Goal: Information Seeking & Learning: Learn about a topic

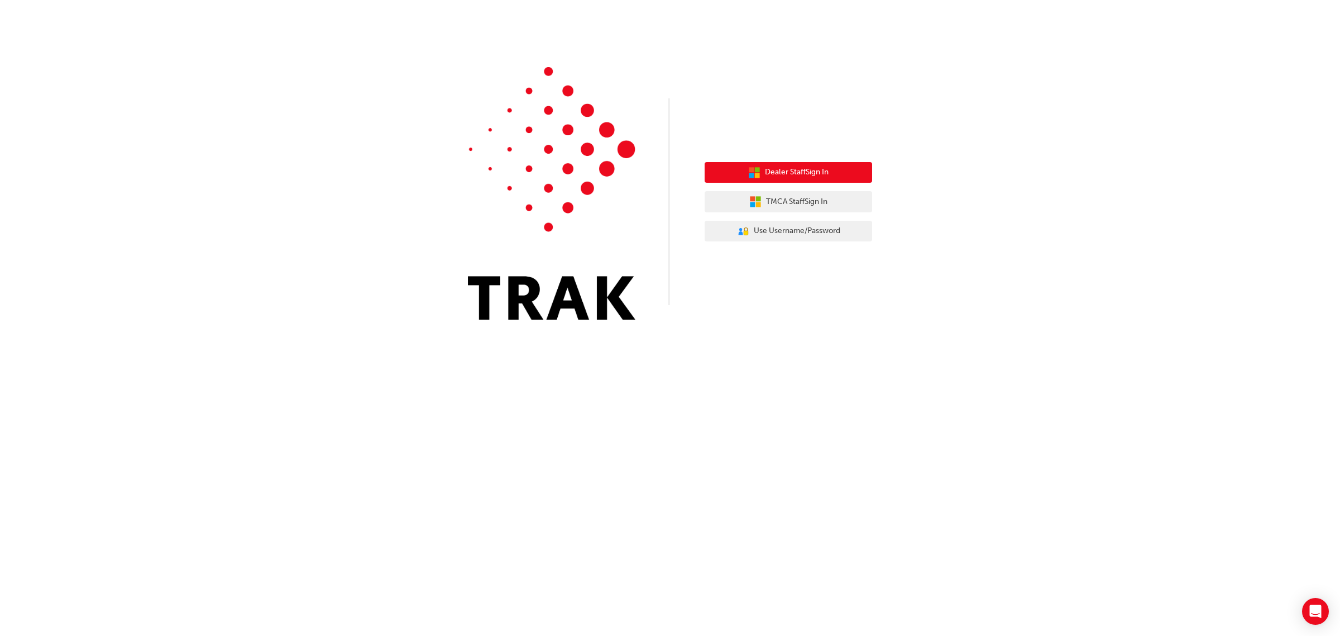
click at [845, 175] on button "Dealer Staff Sign In" at bounding box center [789, 172] width 168 height 21
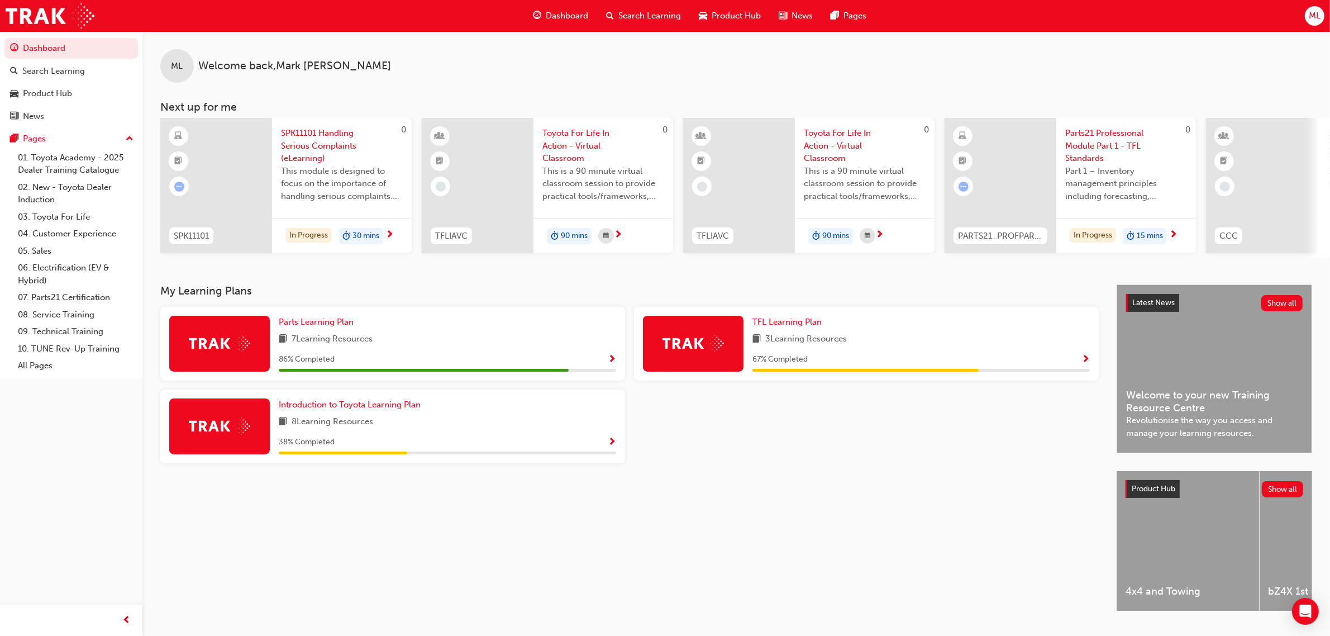
click at [99, 445] on div "Dashboard Search Learning Product Hub News Pages Pages 01. Toyota Academy - 202…" at bounding box center [71, 304] width 142 height 608
click at [1007, 190] on div at bounding box center [1000, 185] width 112 height 135
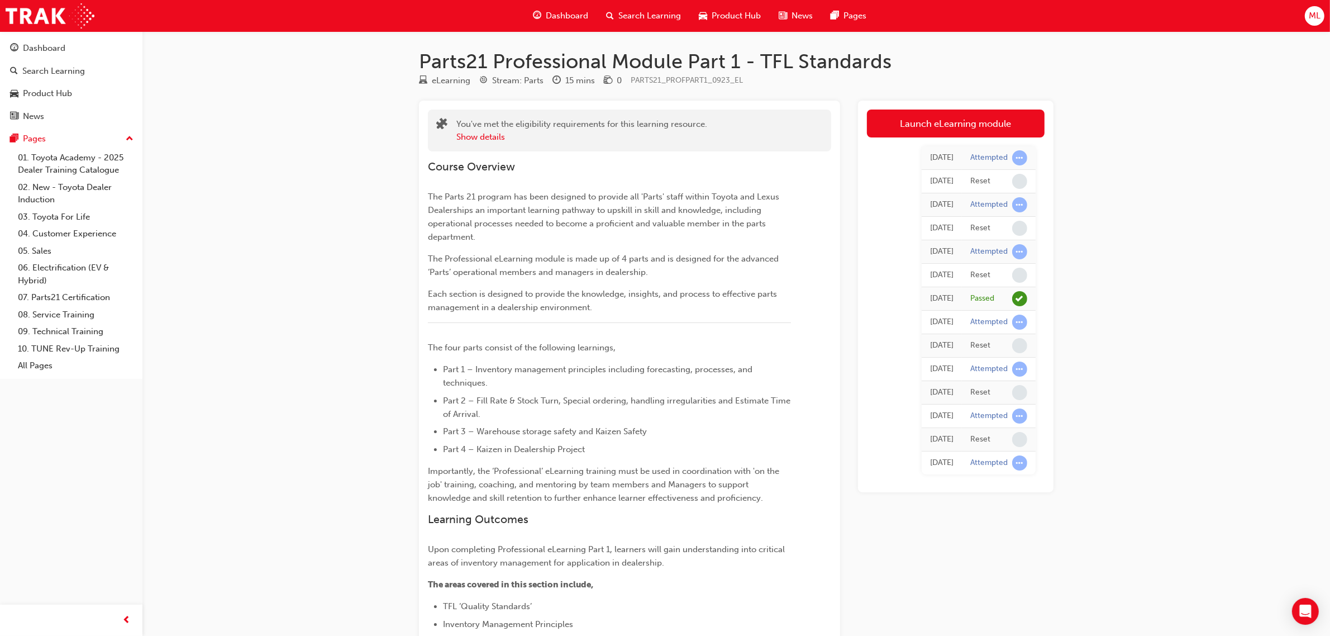
click at [651, 15] on span "Search Learning" at bounding box center [649, 15] width 63 height 13
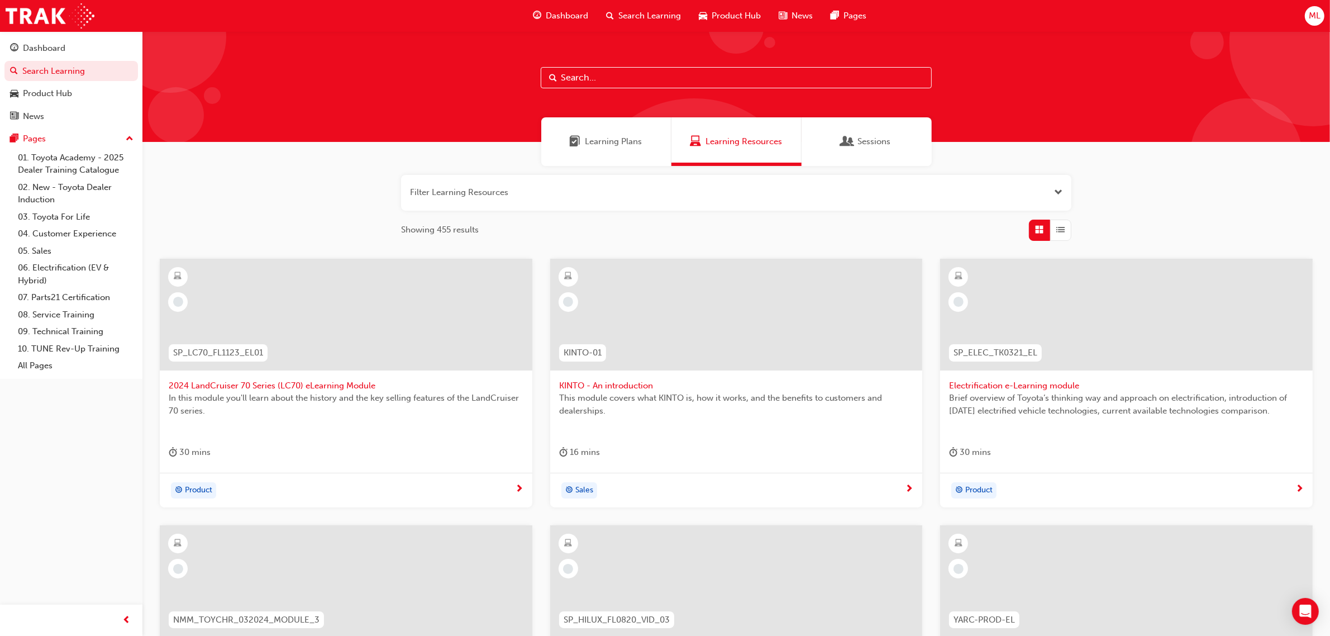
click at [570, 15] on span "Dashboard" at bounding box center [567, 15] width 42 height 13
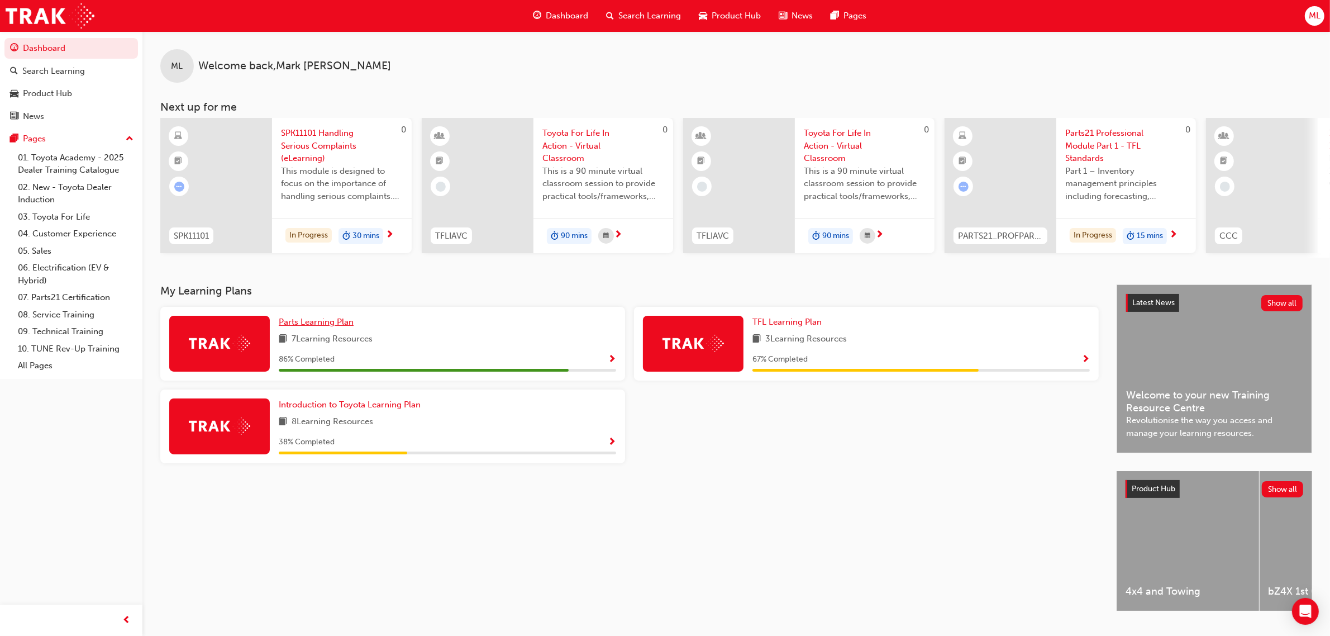
click at [338, 325] on span "Parts Learning Plan" at bounding box center [316, 322] width 75 height 10
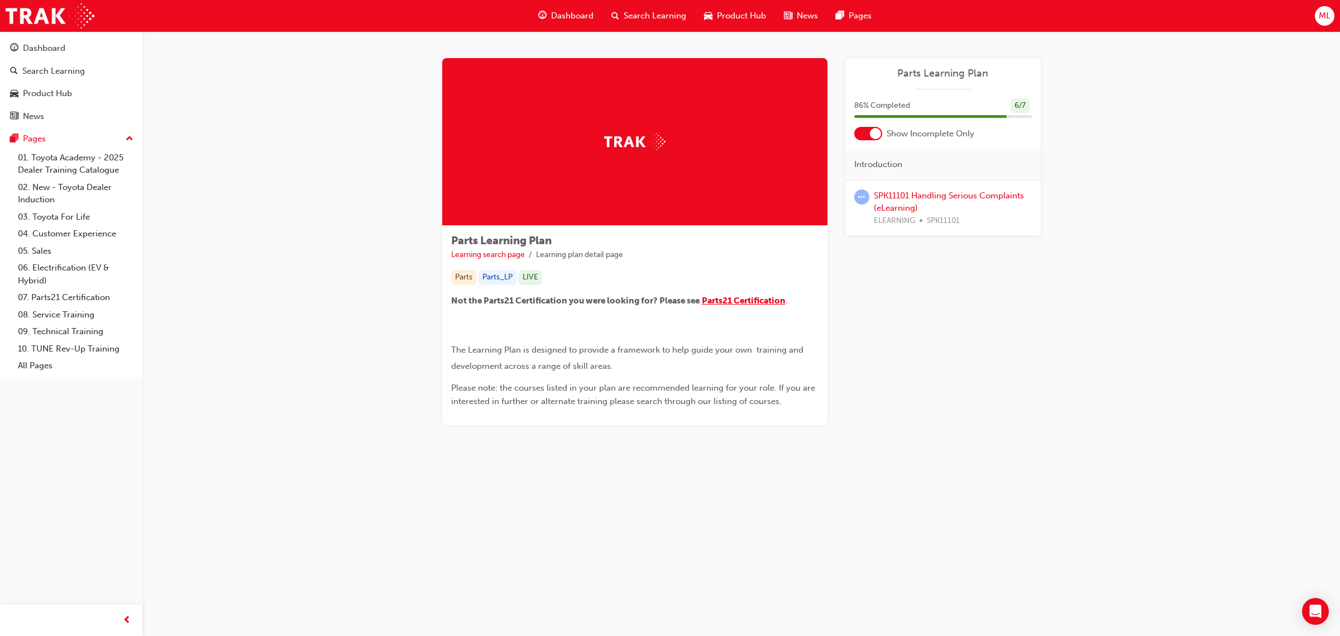
click at [760, 298] on span "Parts21 Certification" at bounding box center [744, 300] width 84 height 10
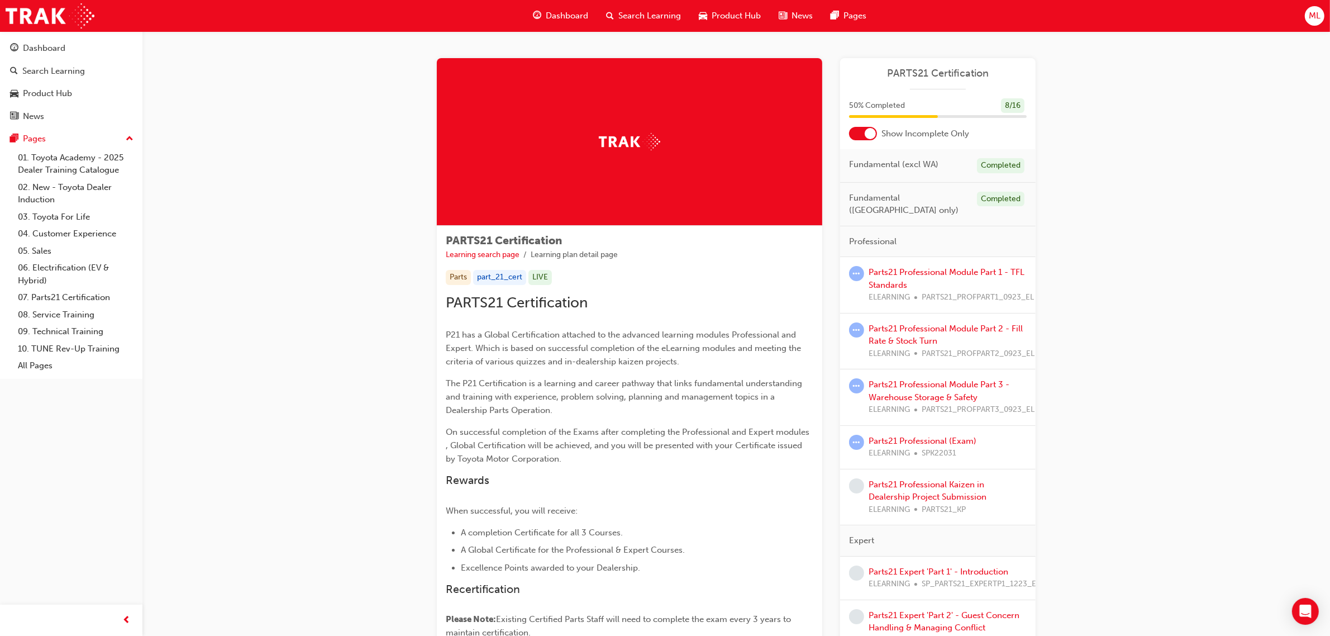
click at [879, 130] on div "Show Incomplete Only" at bounding box center [937, 133] width 195 height 13
click at [870, 130] on div at bounding box center [870, 133] width 11 height 11
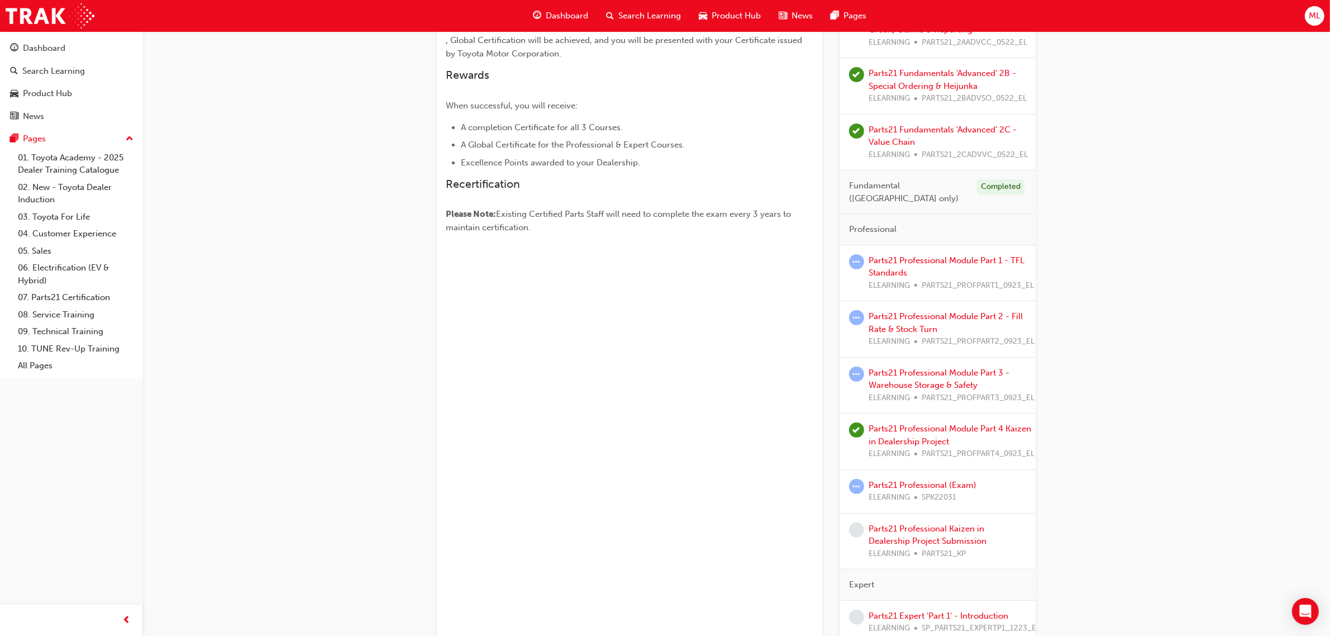
scroll to position [387, 0]
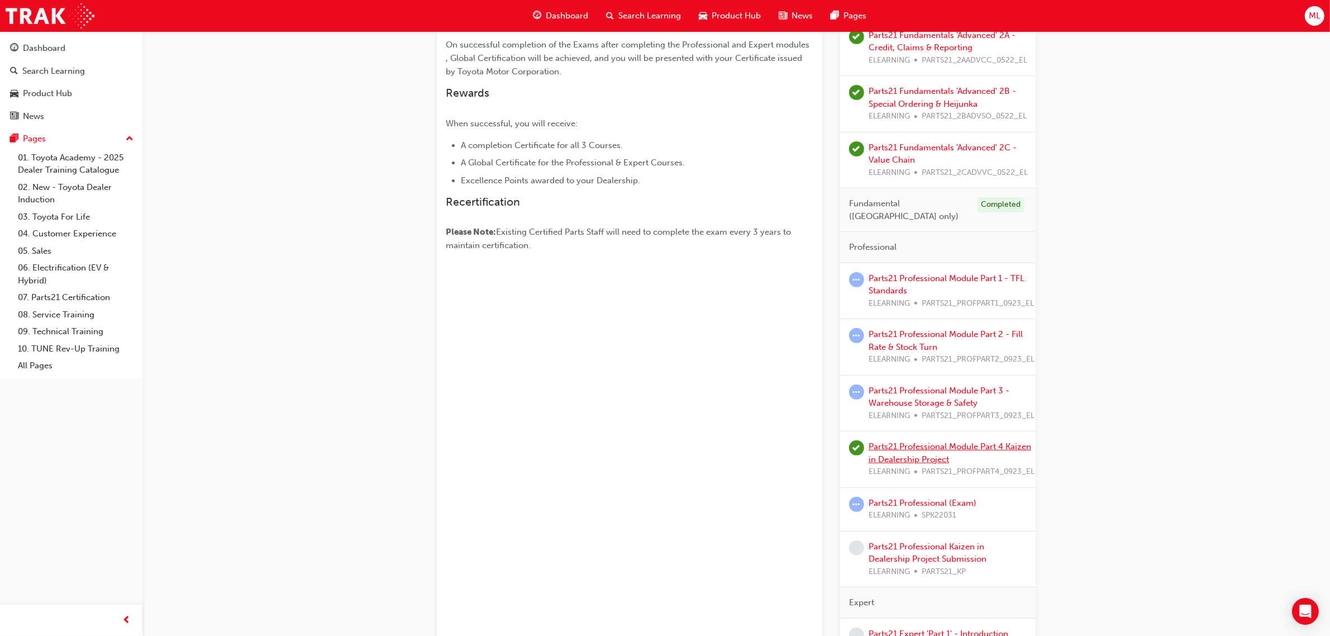
click at [963, 441] on link "Parts21 Professional Module Part 4 Kaizen in Dealership Project" at bounding box center [950, 452] width 163 height 23
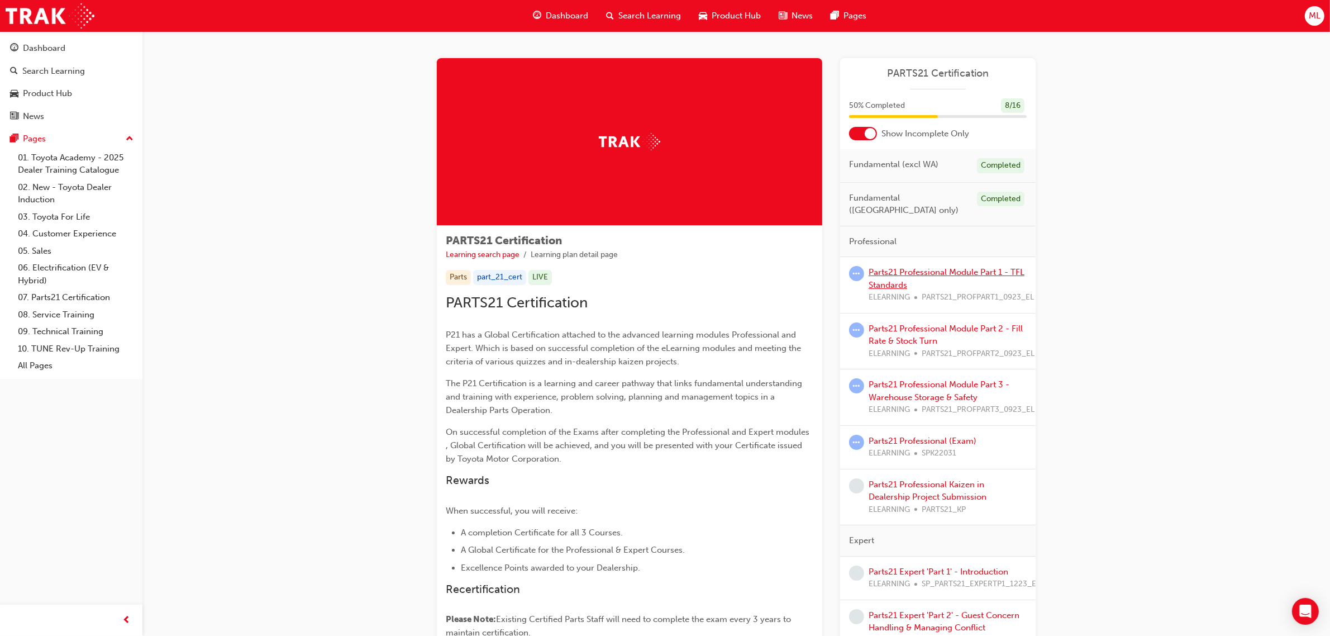
click at [892, 267] on link "Parts21 Professional Module Part 1 - TFL Standards" at bounding box center [947, 278] width 156 height 23
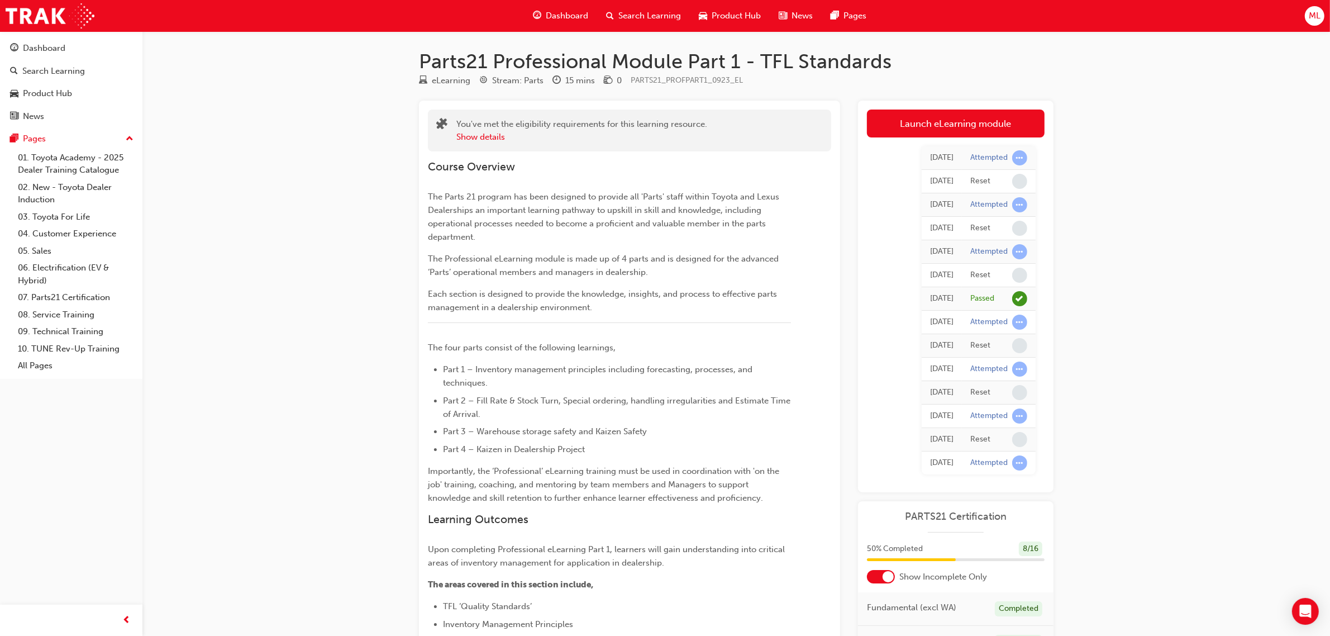
click at [1022, 299] on span "learningRecordVerb_PASS-icon" at bounding box center [1019, 298] width 15 height 15
drag, startPoint x: 1227, startPoint y: 187, endPoint x: 1220, endPoint y: 190, distance: 6.7
click at [1227, 187] on div "Parts21 Professional Module Part 1 - TFL Standards eLearning Stream: Parts 15 m…" at bounding box center [665, 481] width 1330 height 963
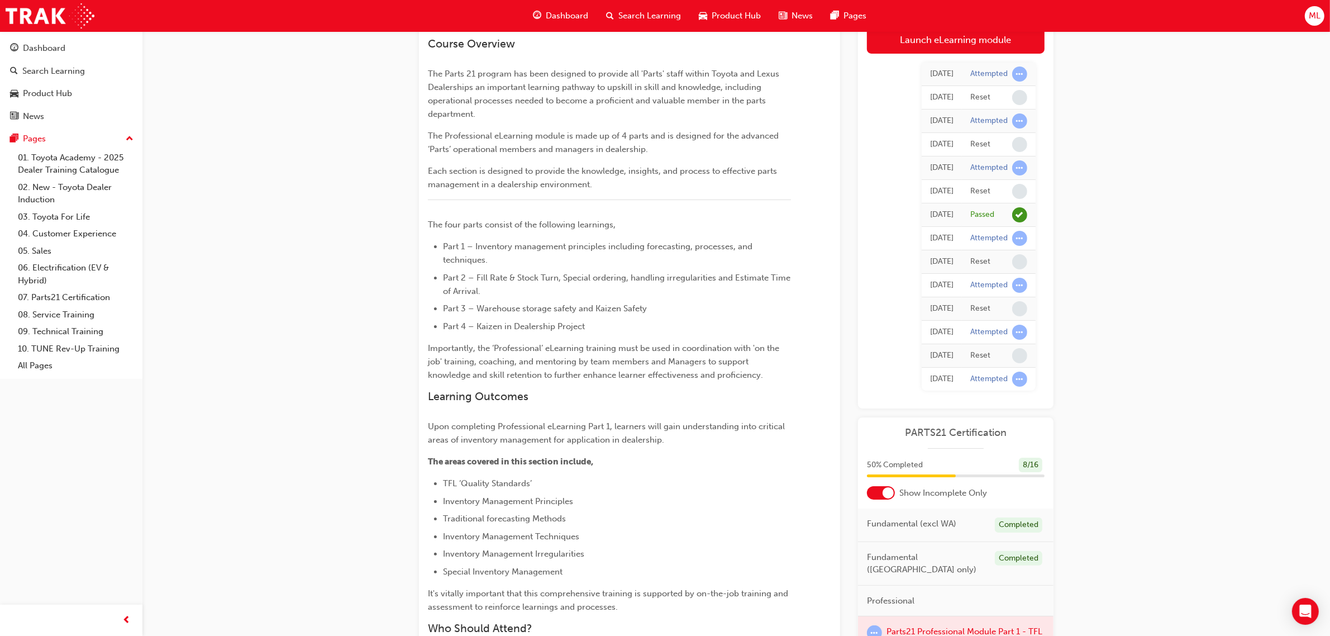
scroll to position [327, 0]
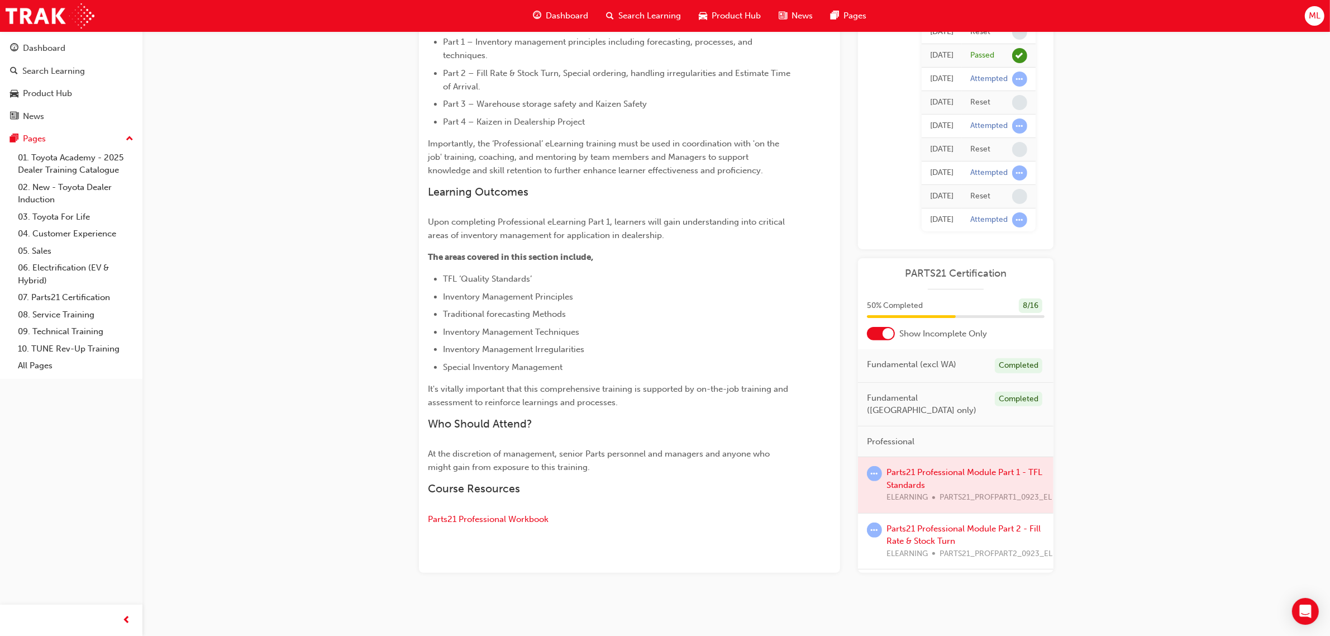
click at [983, 475] on div at bounding box center [955, 485] width 195 height 56
click at [958, 460] on div at bounding box center [955, 485] width 195 height 56
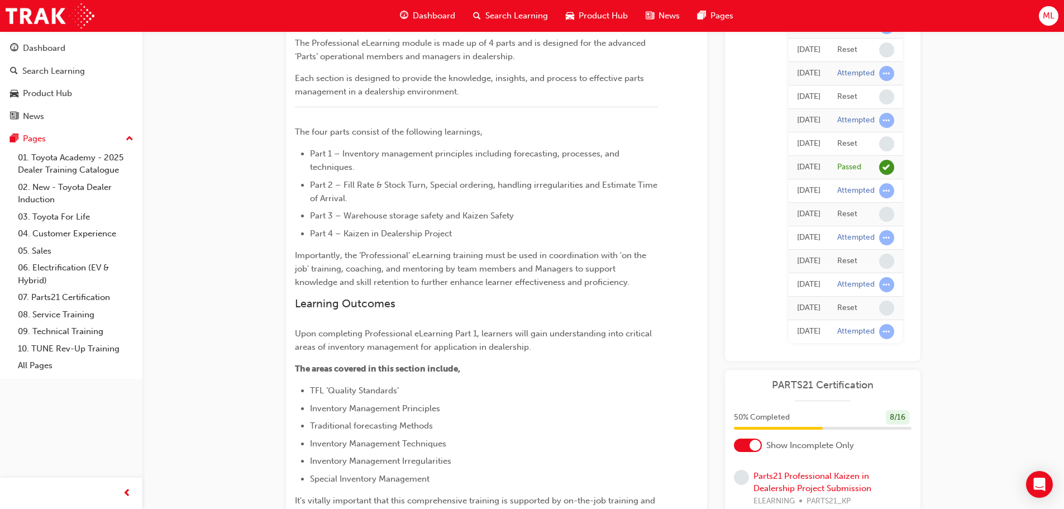
scroll to position [0, 0]
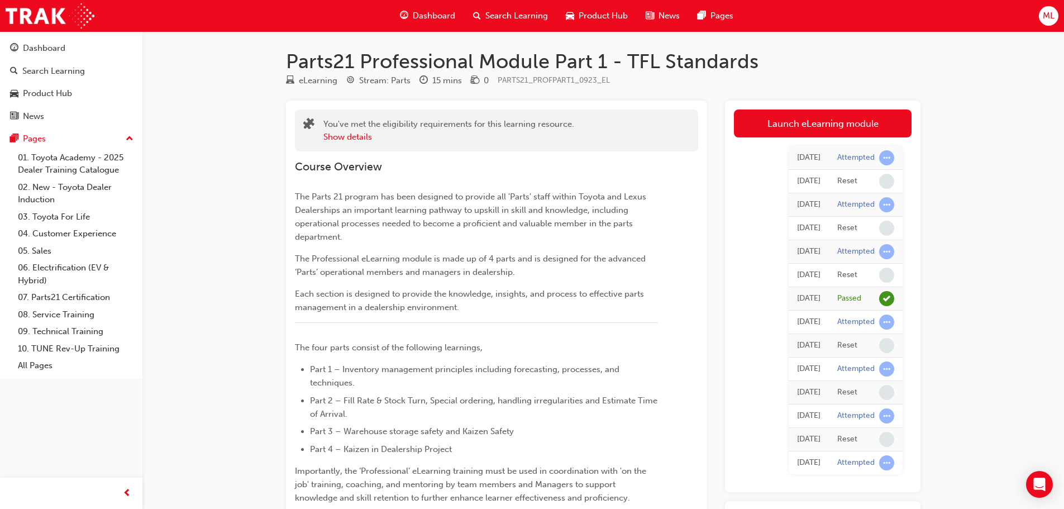
click at [882, 153] on span "learningRecordVerb_ATTEMPT-icon" at bounding box center [886, 157] width 15 height 15
click at [885, 156] on span "learningRecordVerb_ATTEMPT-icon" at bounding box center [886, 157] width 15 height 15
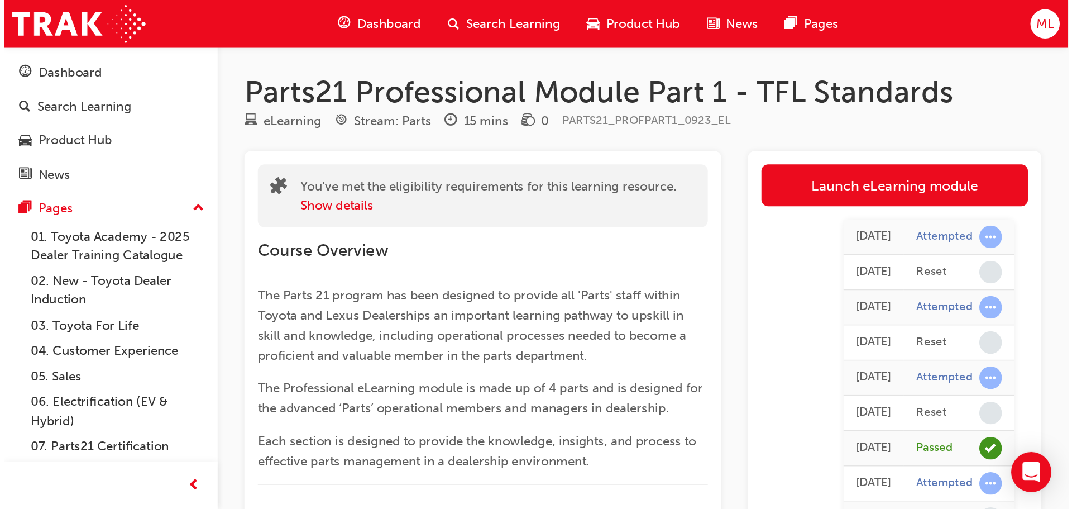
scroll to position [320, 0]
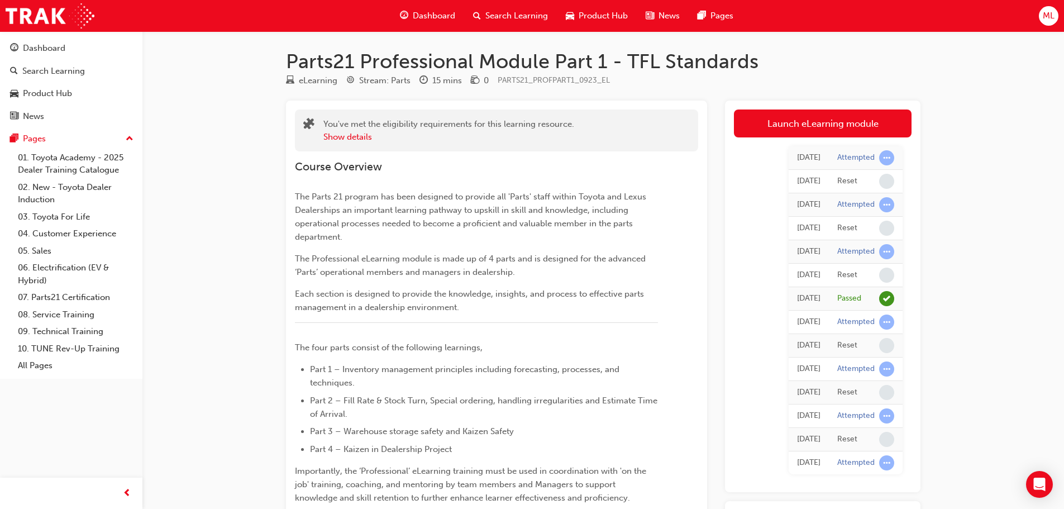
click at [1044, 232] on div "Parts21 Professional Module Part 1 - TFL Standards eLearning Stream: Parts 15 m…" at bounding box center [532, 481] width 1064 height 963
click at [992, 70] on div "Parts21 Professional Module Part 1 - TFL Standards eLearning Stream: Parts 15 m…" at bounding box center [532, 481] width 1064 height 963
click at [774, 126] on link "Launch eLearning module" at bounding box center [823, 123] width 178 height 28
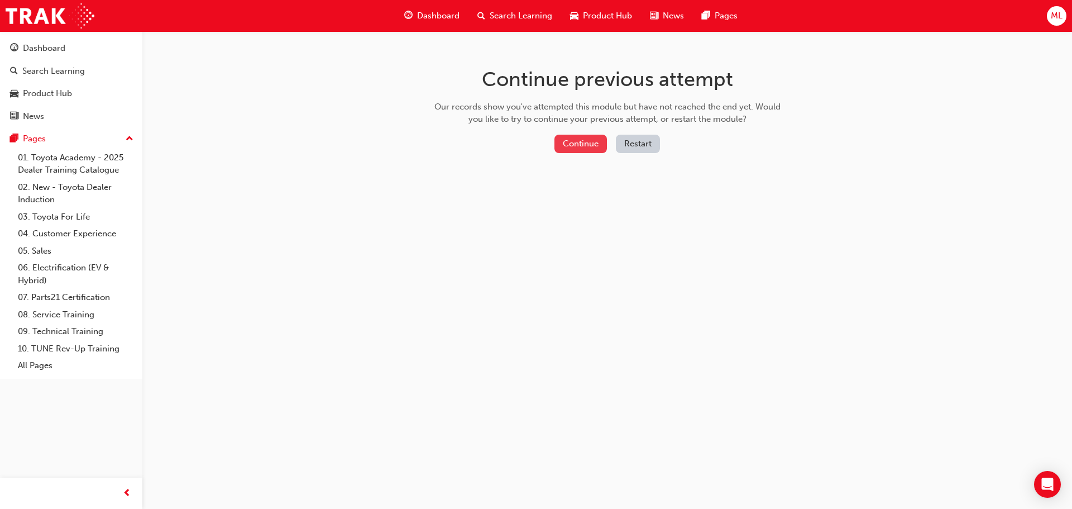
click at [580, 141] on button "Continue" at bounding box center [581, 144] width 53 height 18
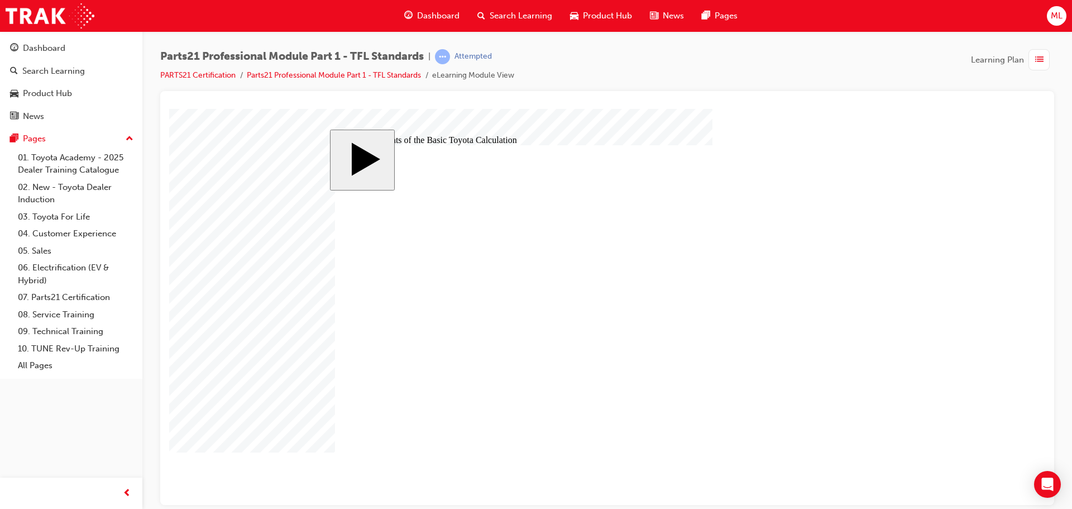
checkbox input "true"
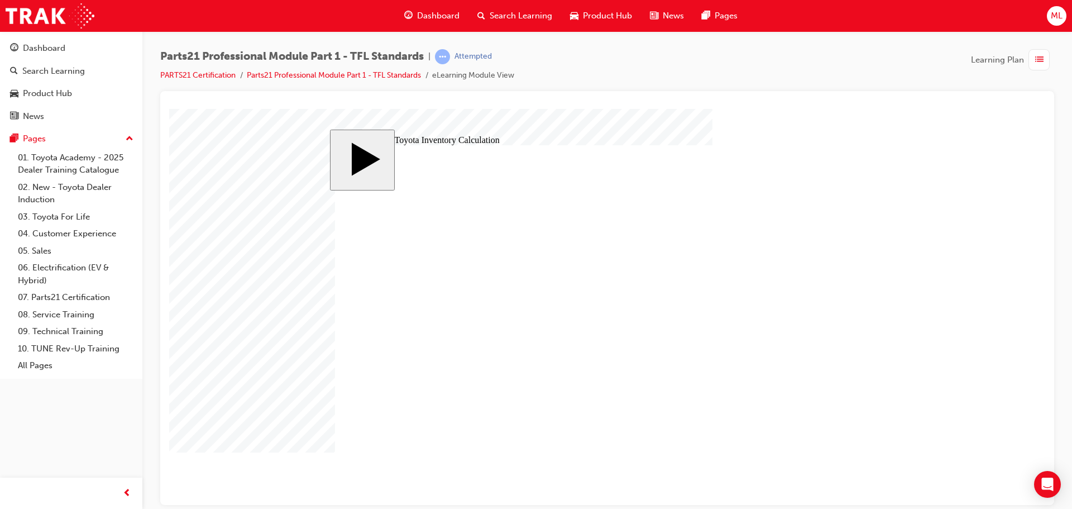
checkbox input "true"
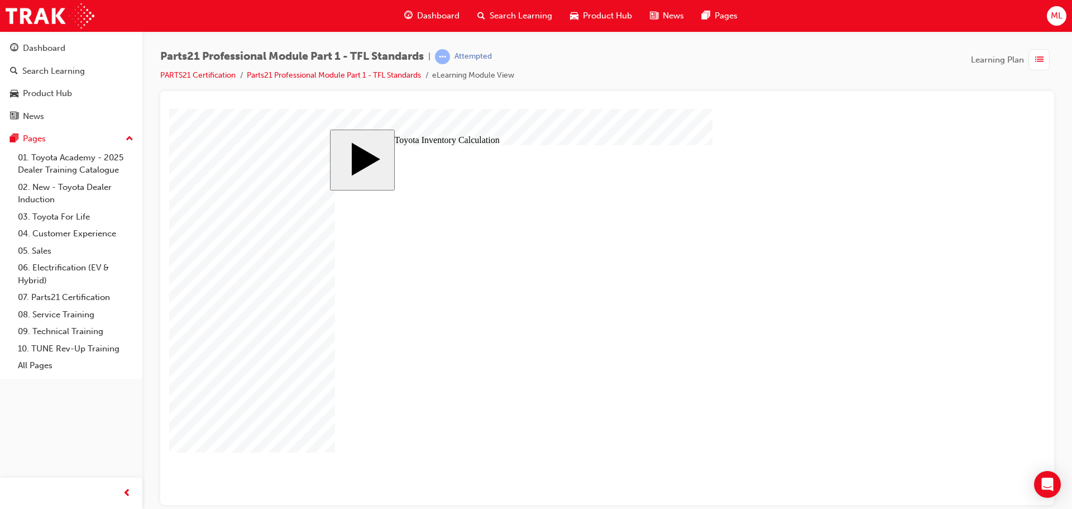
checkbox input "true"
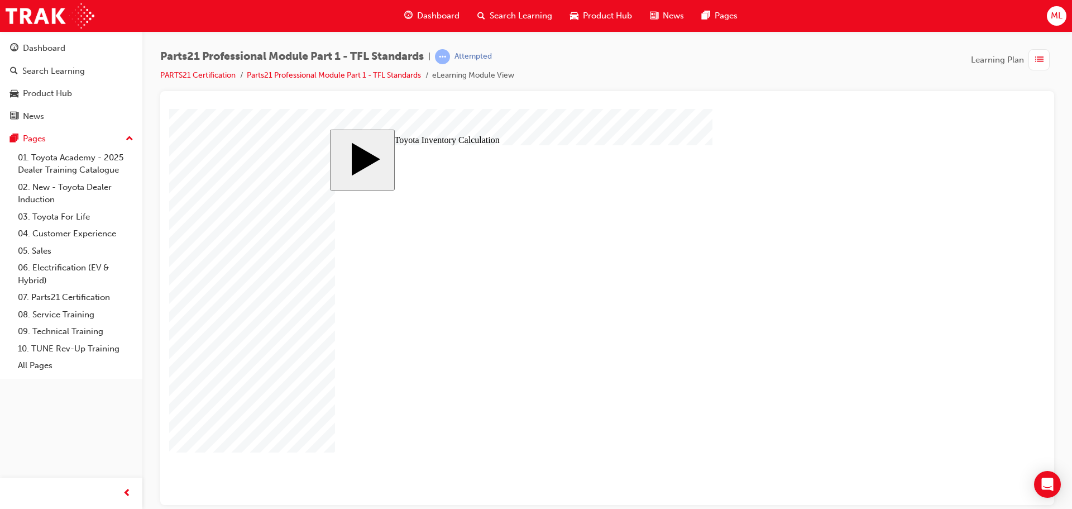
checkbox input "true"
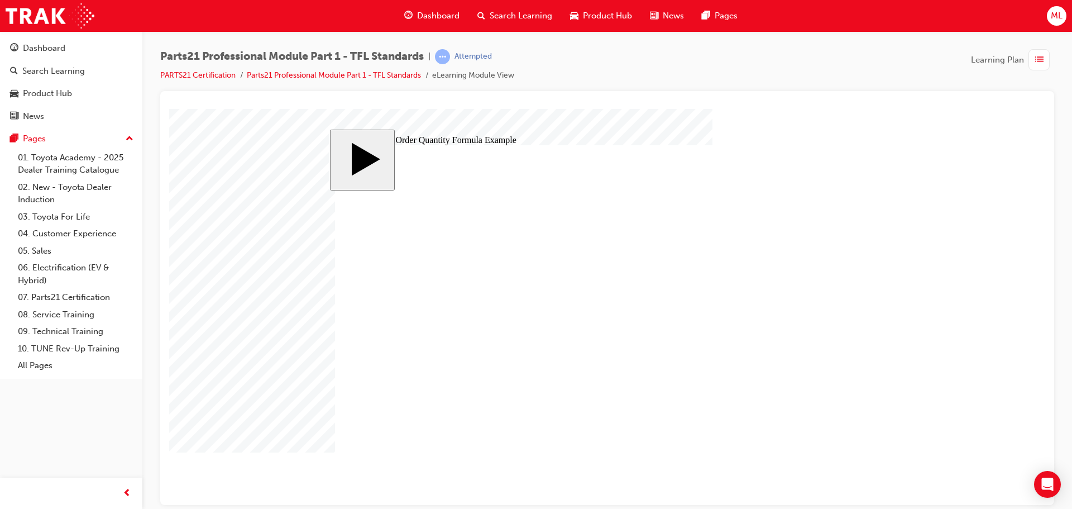
drag, startPoint x: 805, startPoint y: 326, endPoint x: 794, endPoint y: 327, distance: 11.2
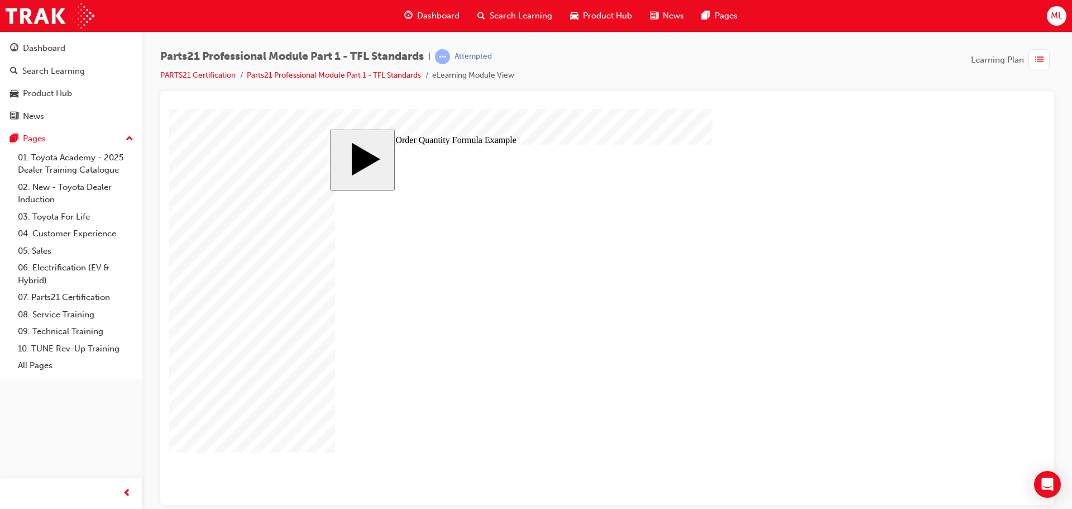
drag, startPoint x: 630, startPoint y: 343, endPoint x: 636, endPoint y: 341, distance: 6.5
drag, startPoint x: 416, startPoint y: 322, endPoint x: 442, endPoint y: 332, distance: 27.4
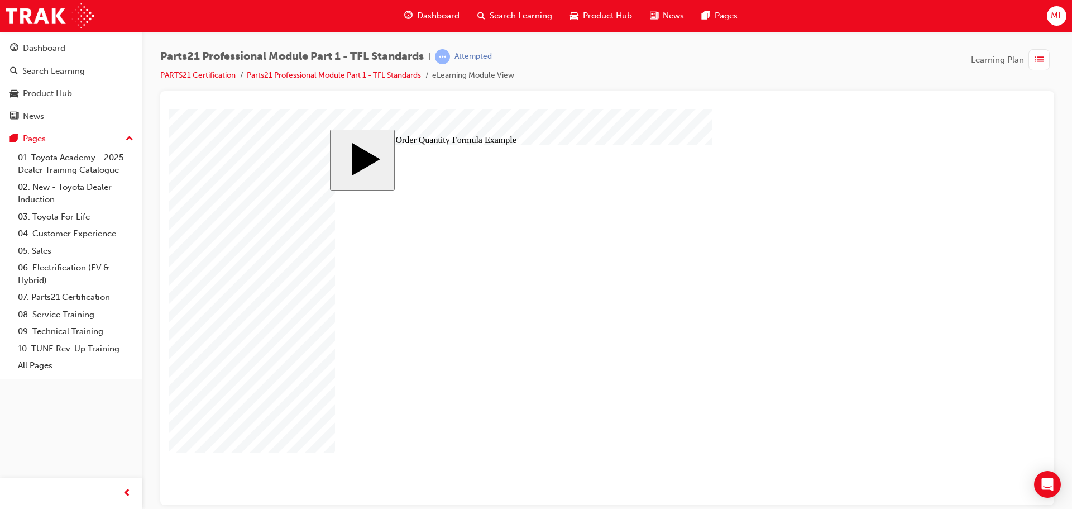
drag, startPoint x: 544, startPoint y: 356, endPoint x: 540, endPoint y: 348, distance: 9.2
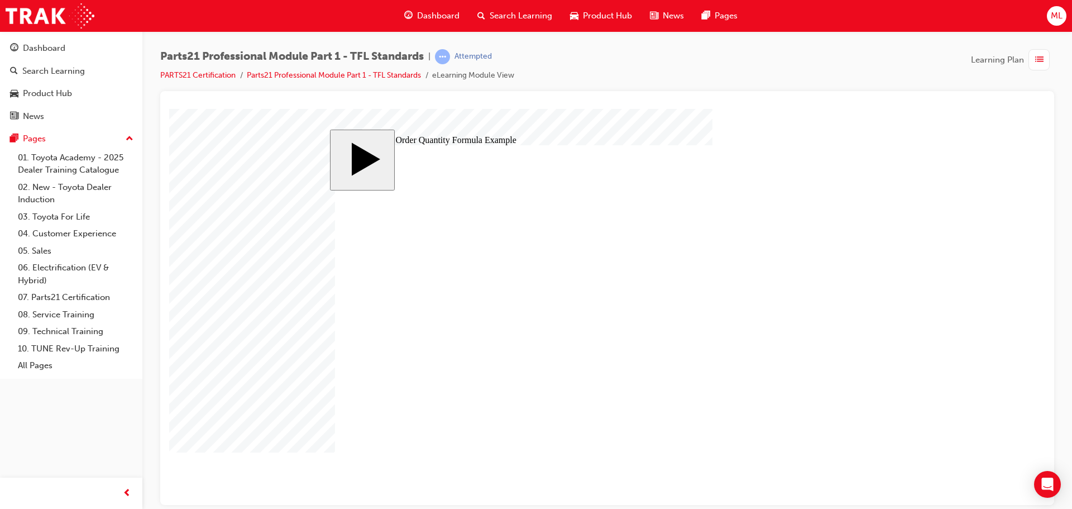
drag, startPoint x: 945, startPoint y: 311, endPoint x: 934, endPoint y: 313, distance: 10.8
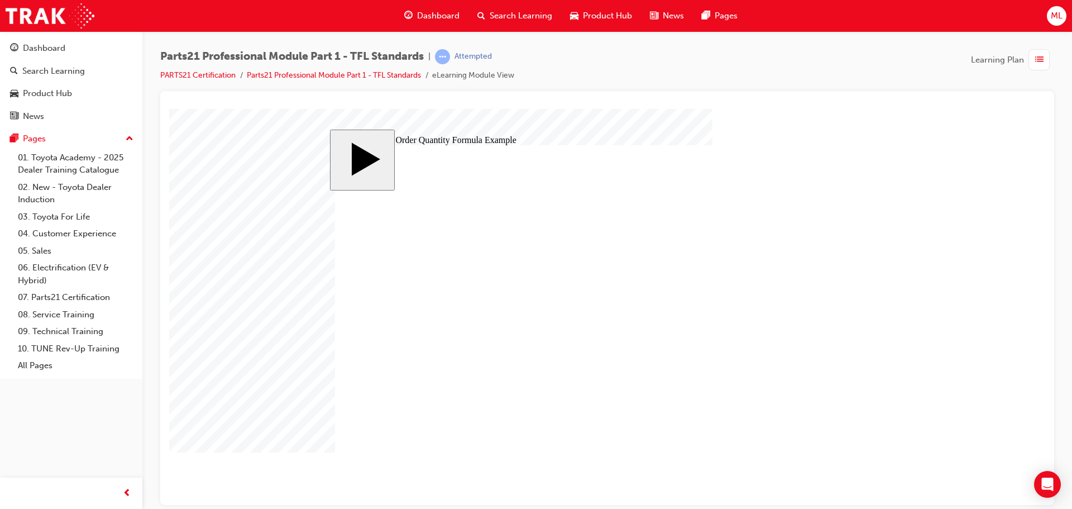
click at [937, 312] on body "slide: Suggested Order Quantity Formula Example MENU Rectangle 6 HELP Rectangle…" at bounding box center [607, 306] width 876 height 396
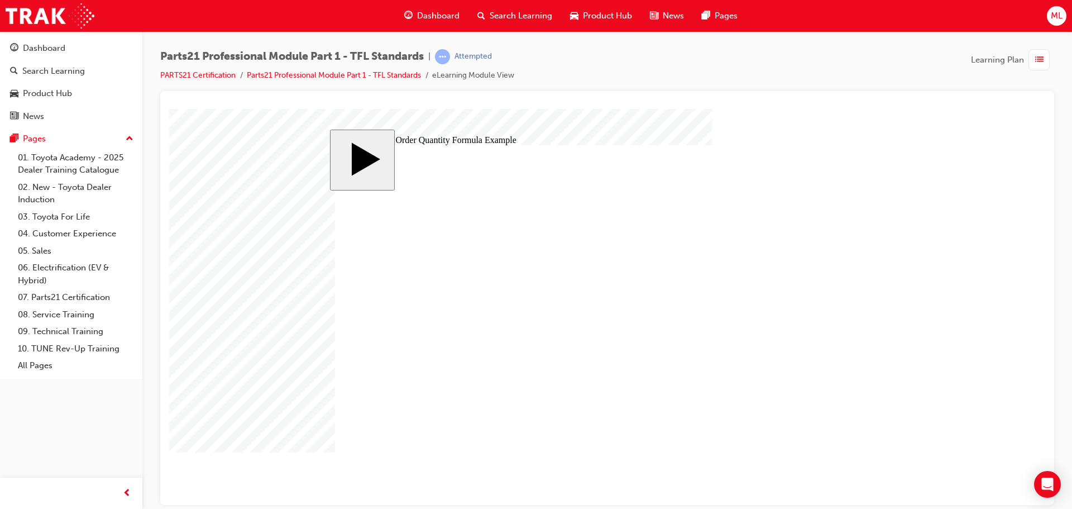
click at [959, 398] on body "slide: Suggested Order Quantity Formula Example Rectangle 1 Select the two tabs…" at bounding box center [607, 306] width 876 height 396
click at [909, 368] on body "slide: Suggested Order Quantity Formula Example Rectangle 1 Select the two tabs…" at bounding box center [607, 306] width 876 height 396
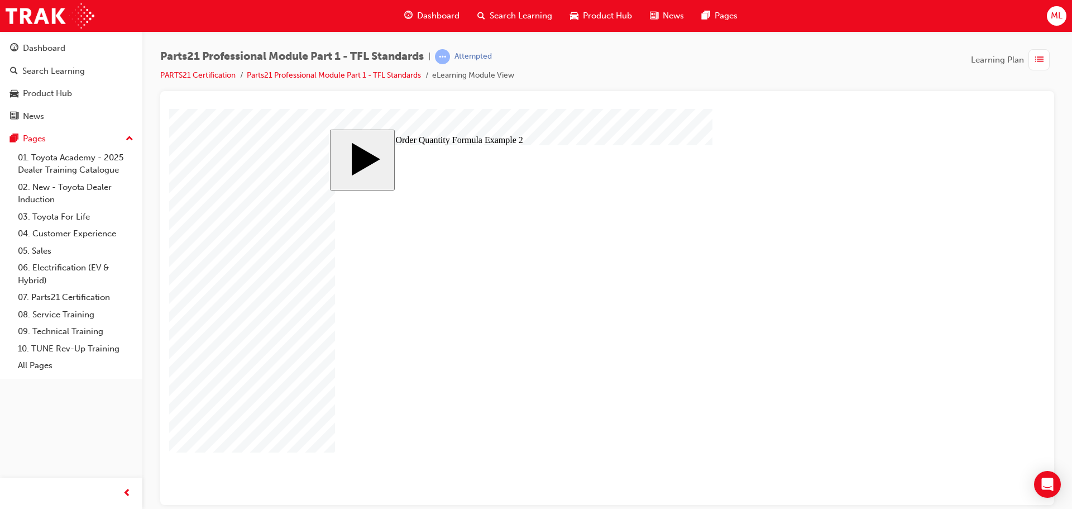
type input "11"
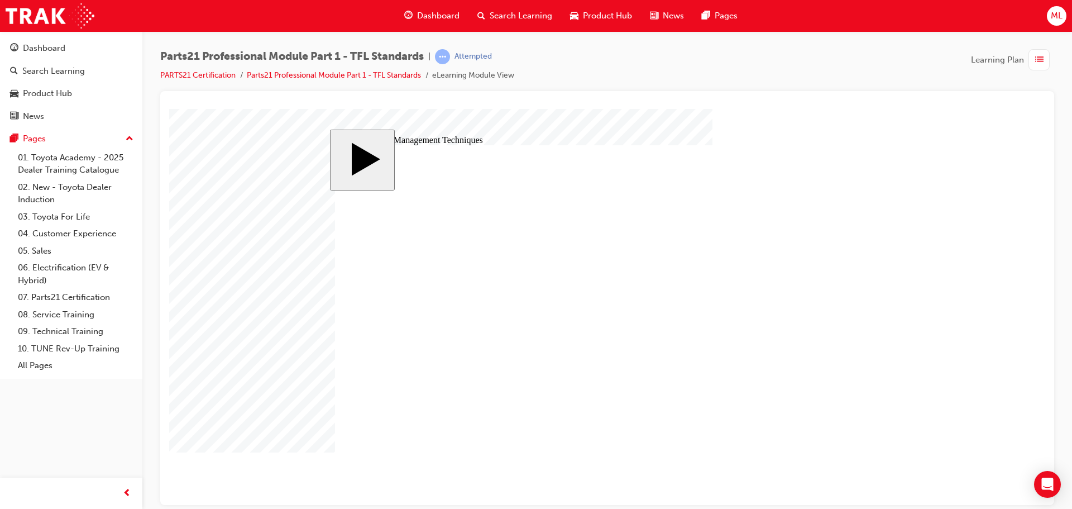
drag, startPoint x: 361, startPoint y: 397, endPoint x: 407, endPoint y: 394, distance: 45.4
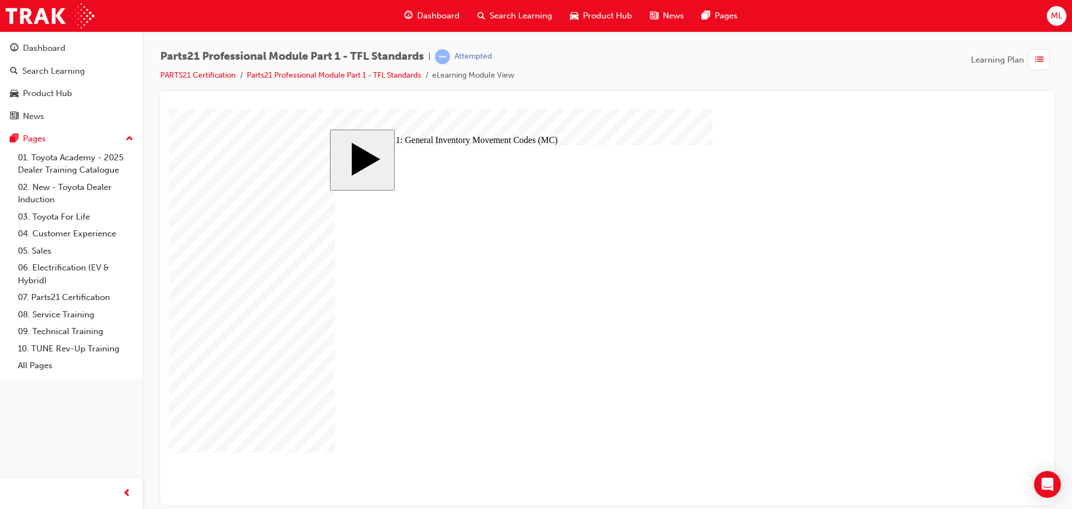
click at [880, 350] on div "slide: Technique 1: General Inventory Movement Codes (MC) MENU Rectangle 6 HELP…" at bounding box center [607, 306] width 555 height 355
checkbox input "true"
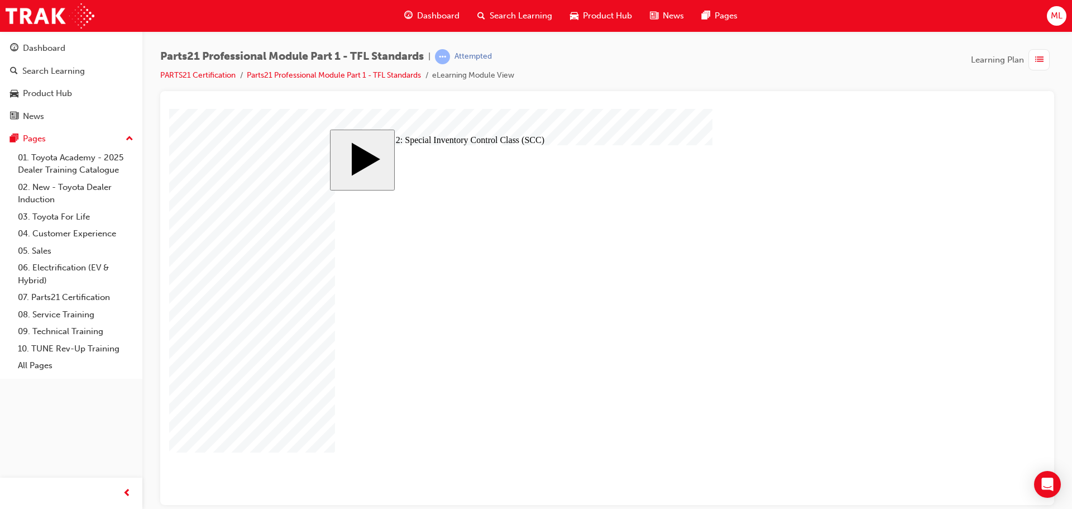
checkbox input "true"
drag, startPoint x: 621, startPoint y: 345, endPoint x: 633, endPoint y: 340, distance: 13.3
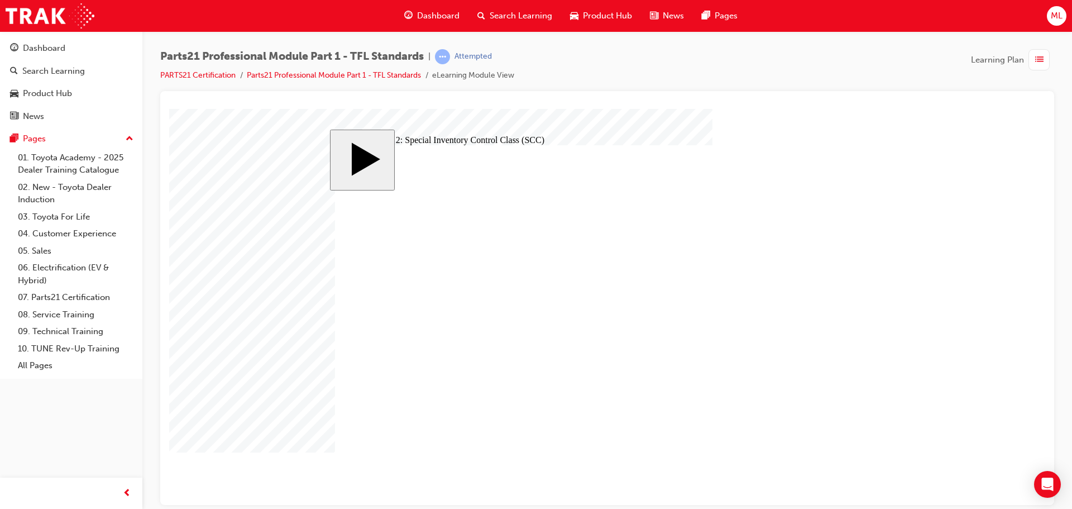
checkbox input "true"
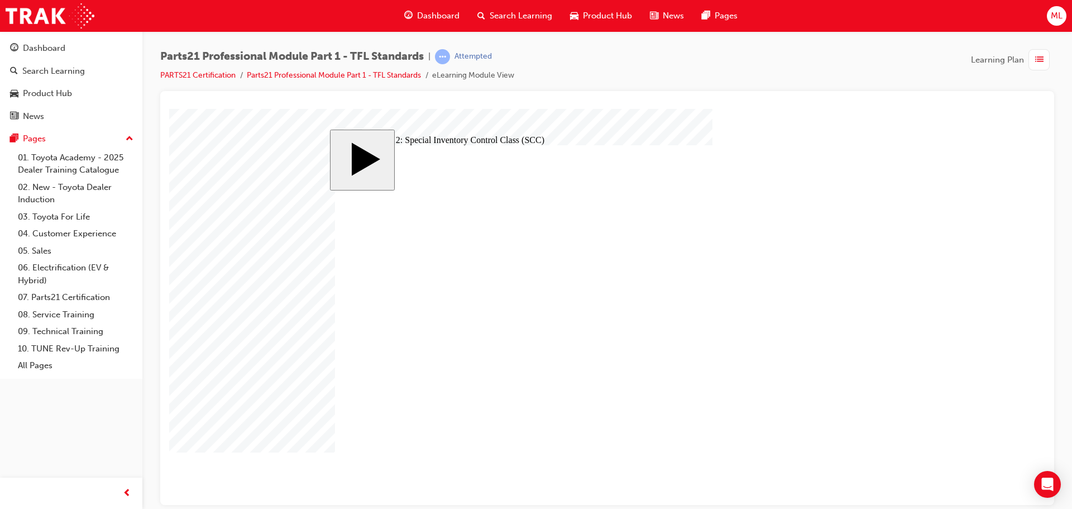
checkbox input "true"
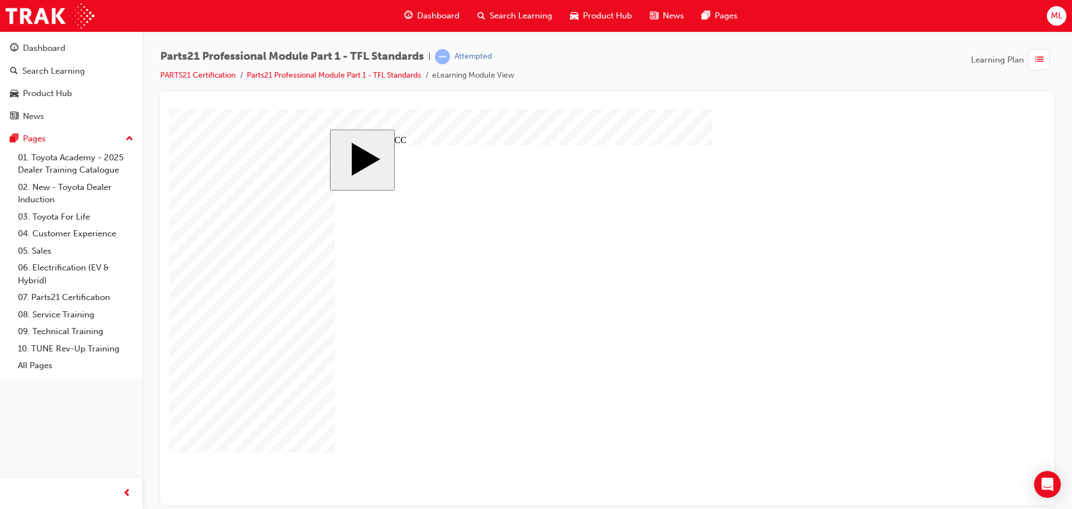
checkbox input "true"
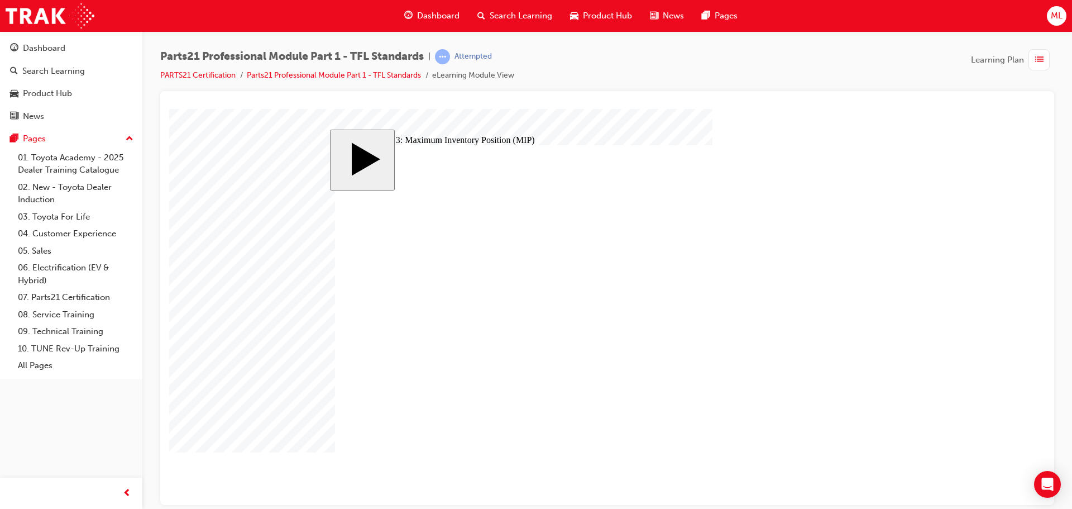
checkbox input "true"
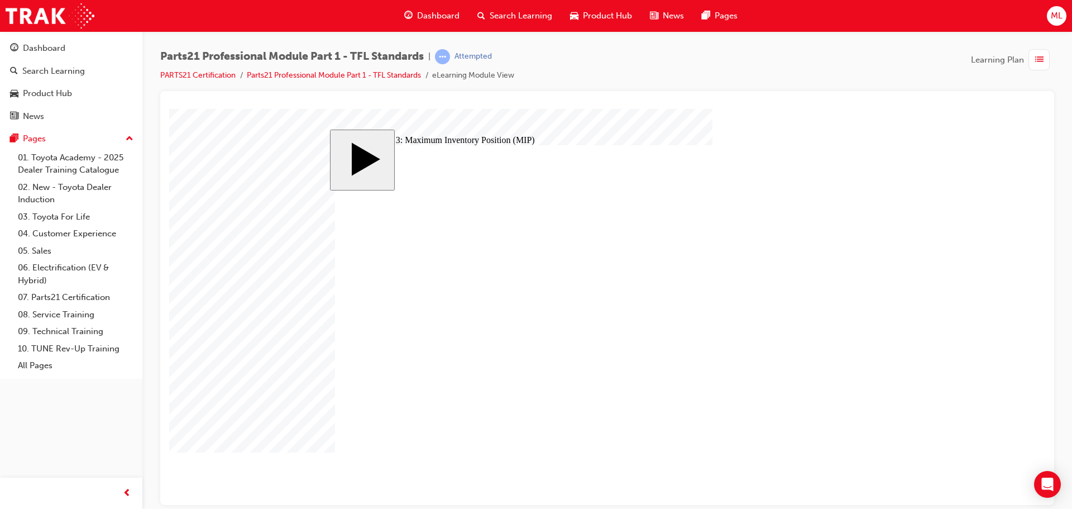
drag, startPoint x: 576, startPoint y: 335, endPoint x: 572, endPoint y: 339, distance: 5.9
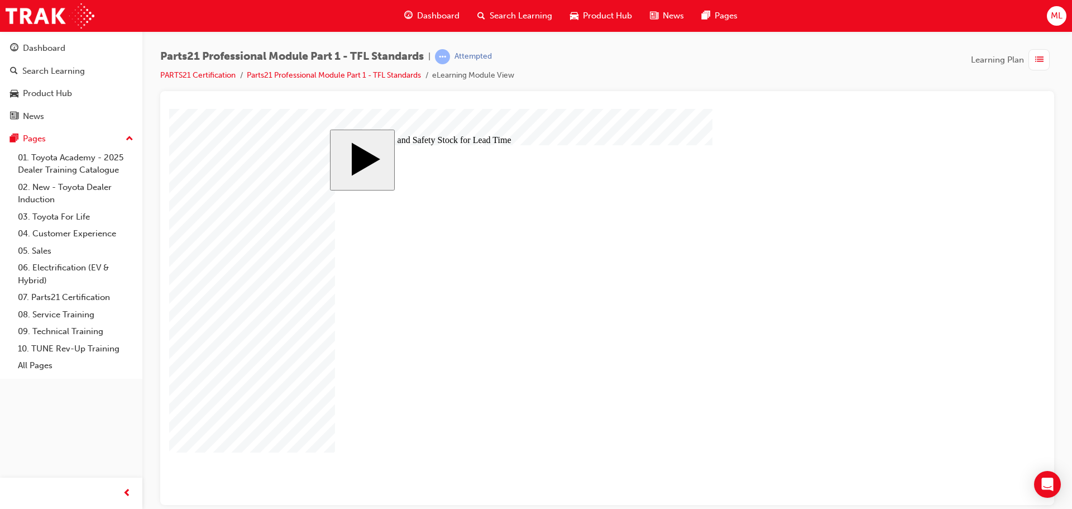
drag, startPoint x: 895, startPoint y: 363, endPoint x: 882, endPoint y: 369, distance: 13.7
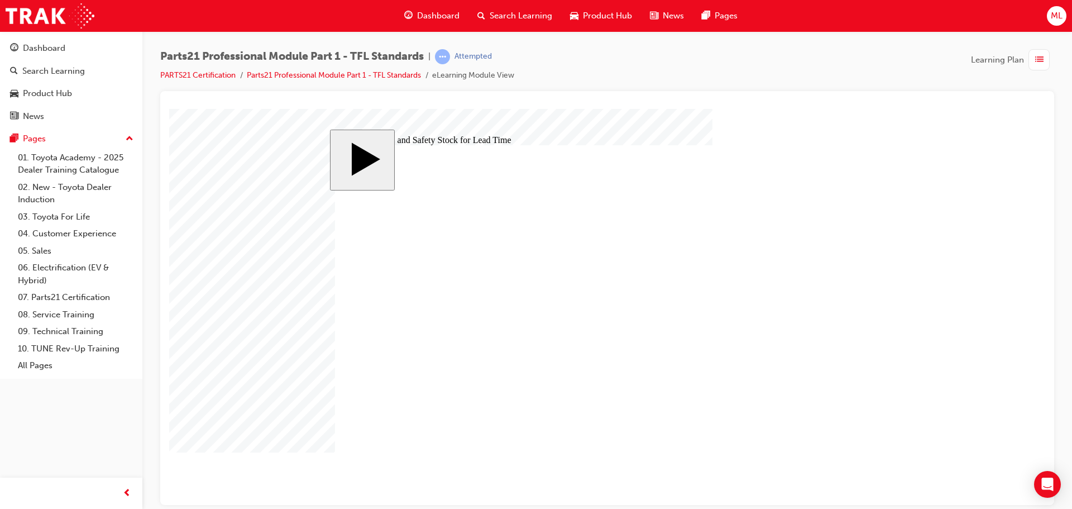
click at [893, 362] on body "slide: Lead Time and Safety Stock for Lead Time LT and SSLT are connected. If t…" at bounding box center [607, 306] width 876 height 396
drag, startPoint x: 862, startPoint y: 336, endPoint x: 846, endPoint y: 386, distance: 52.6
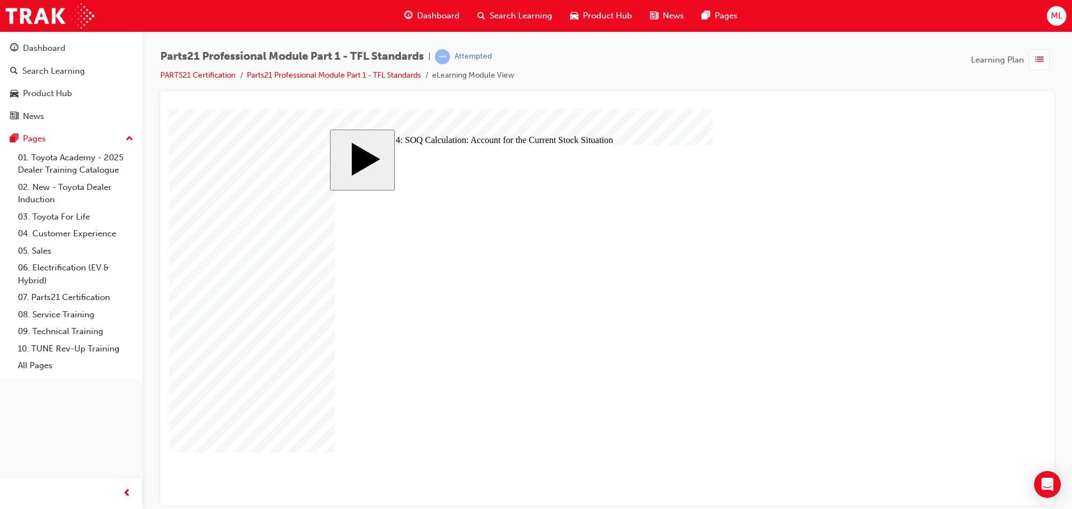
checkbox input "true"
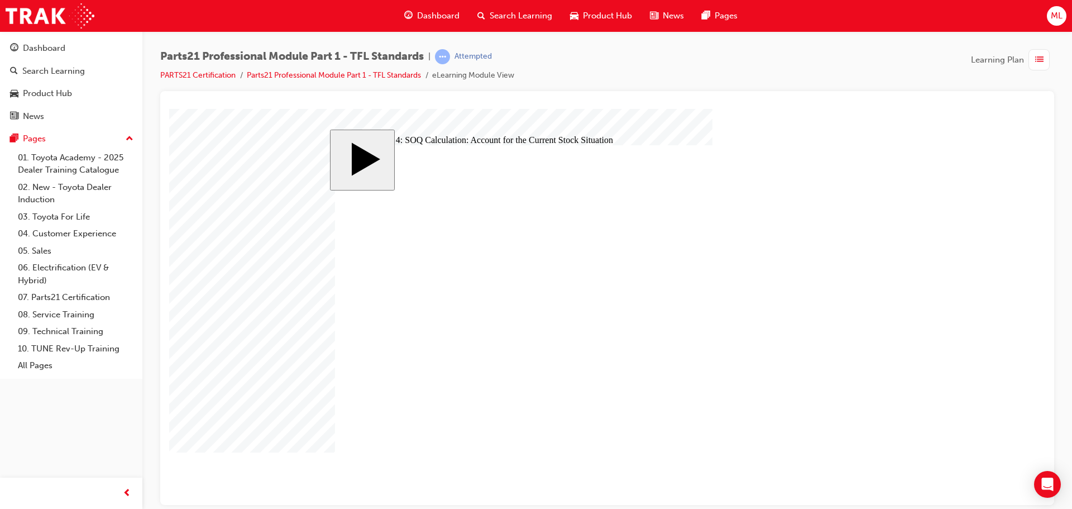
type input "8"
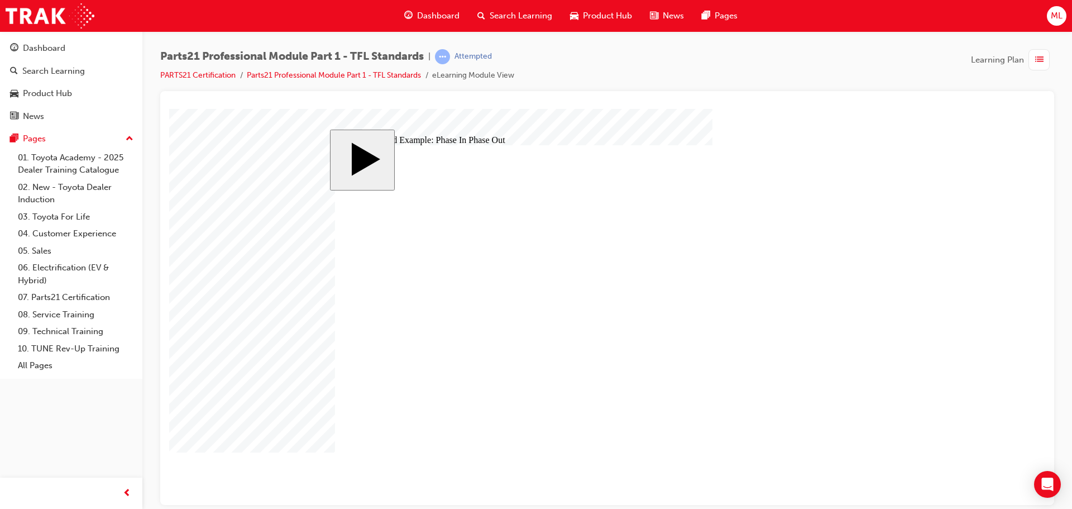
checkbox input "true"
drag, startPoint x: 661, startPoint y: 335, endPoint x: 717, endPoint y: 337, distance: 56.4
checkbox input "true"
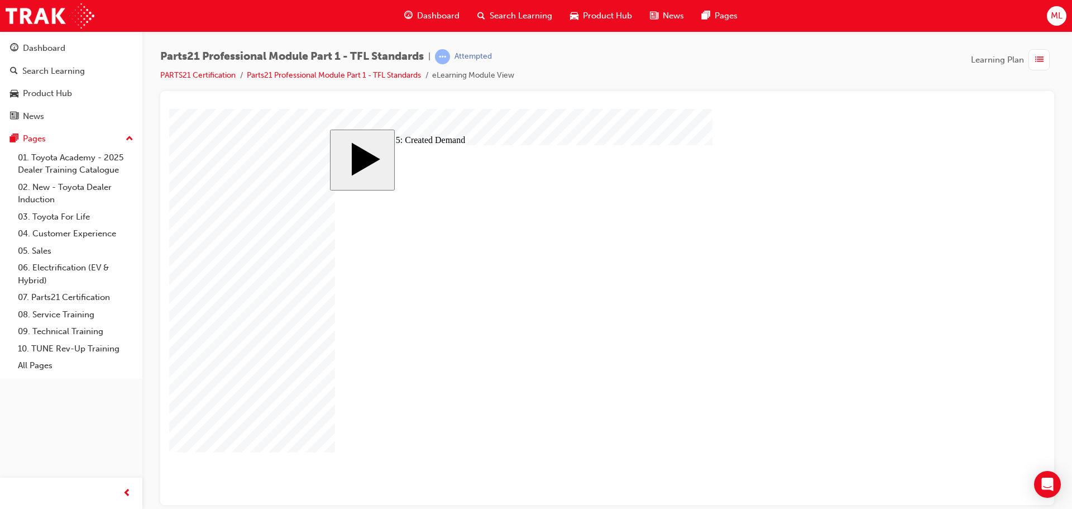
checkbox input "true"
drag, startPoint x: 784, startPoint y: 286, endPoint x: 789, endPoint y: 293, distance: 8.8
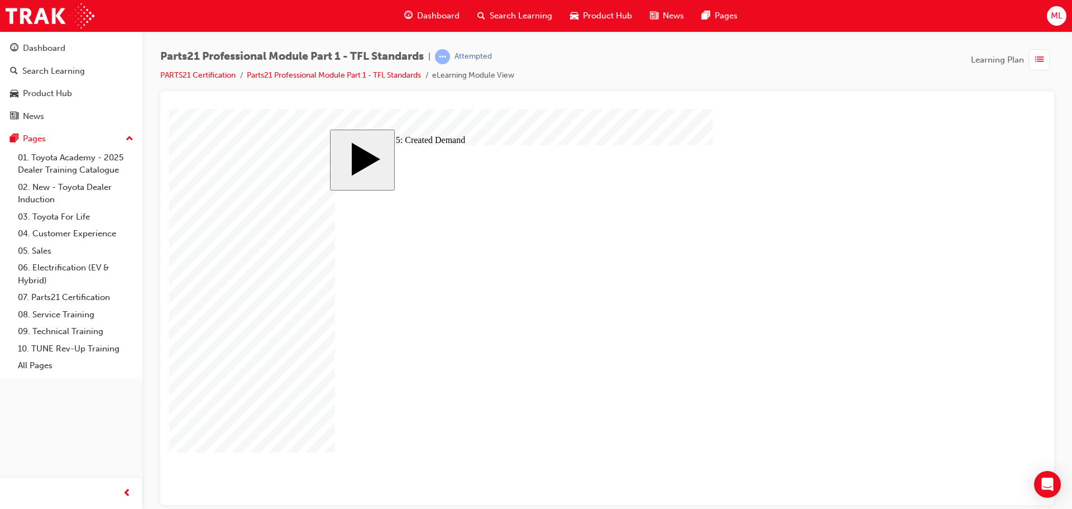
checkbox input "true"
drag, startPoint x: 652, startPoint y: 329, endPoint x: 658, endPoint y: 328, distance: 6.7
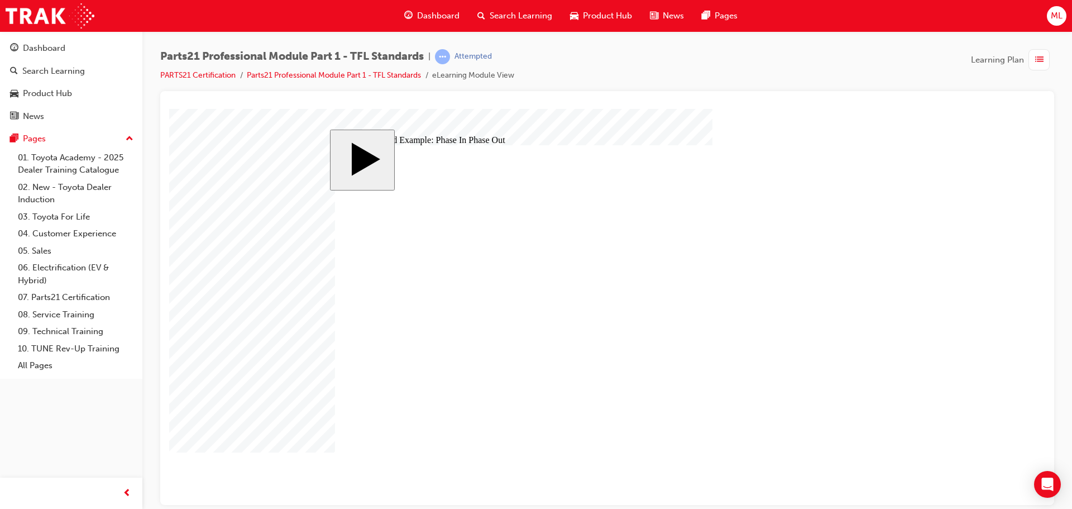
type input "8"
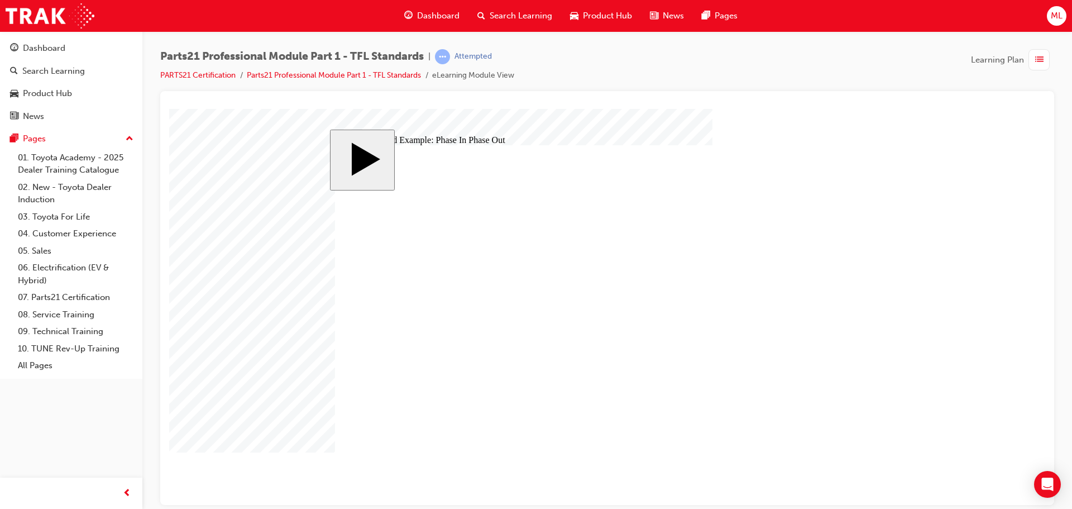
checkbox input "true"
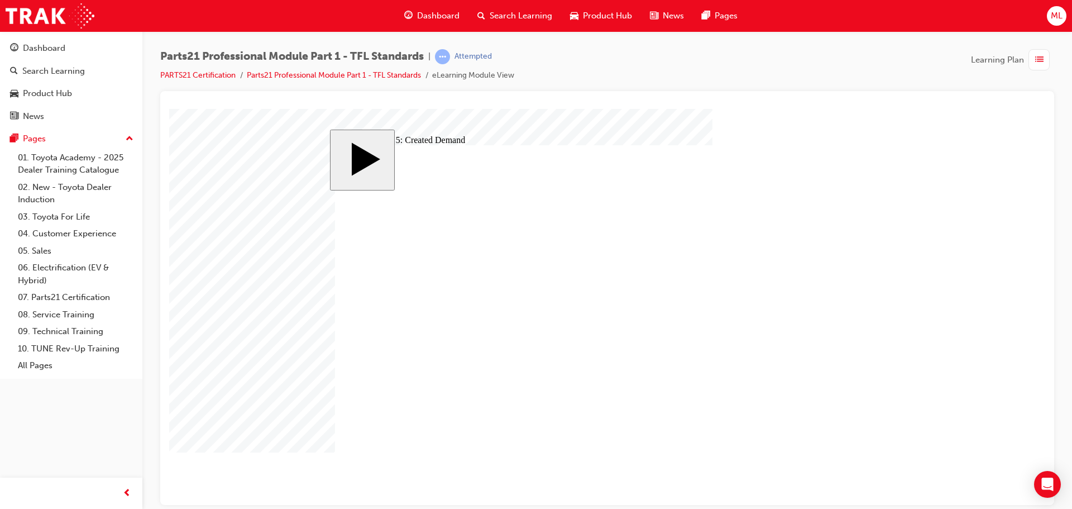
checkbox input "true"
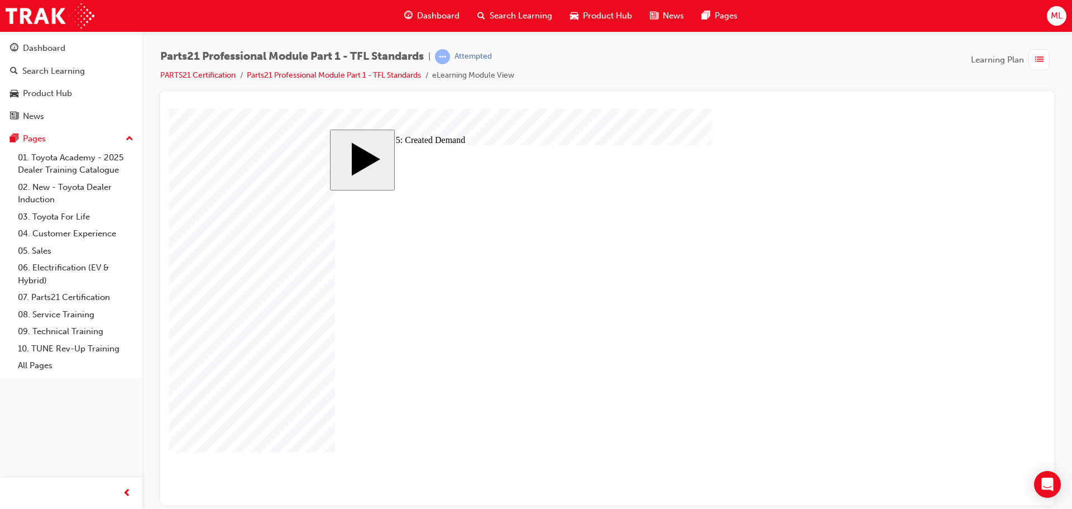
drag, startPoint x: 810, startPoint y: 285, endPoint x: 798, endPoint y: 285, distance: 12.3
checkbox input "true"
drag, startPoint x: 829, startPoint y: 330, endPoint x: 829, endPoint y: 341, distance: 11.2
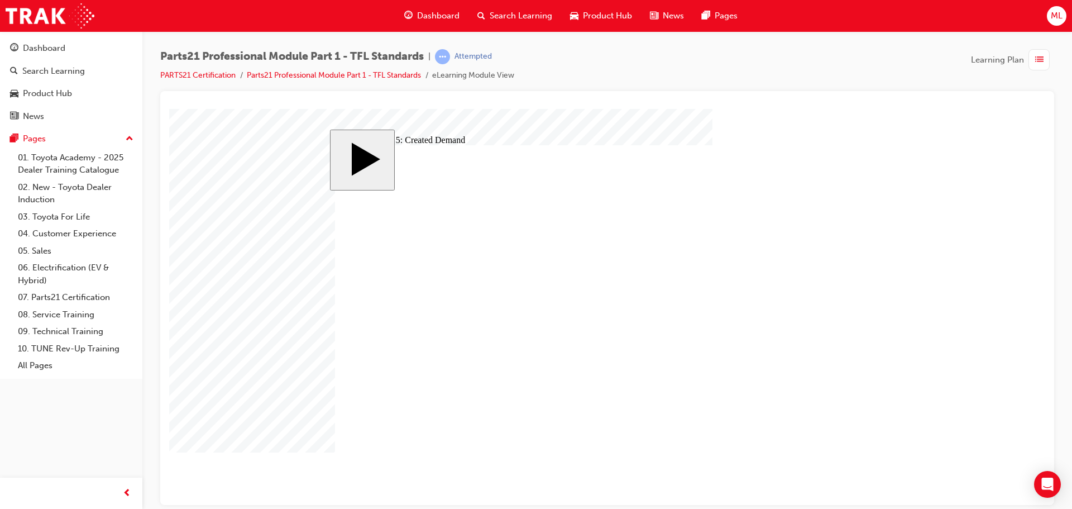
drag, startPoint x: 672, startPoint y: 256, endPoint x: 698, endPoint y: 264, distance: 26.9
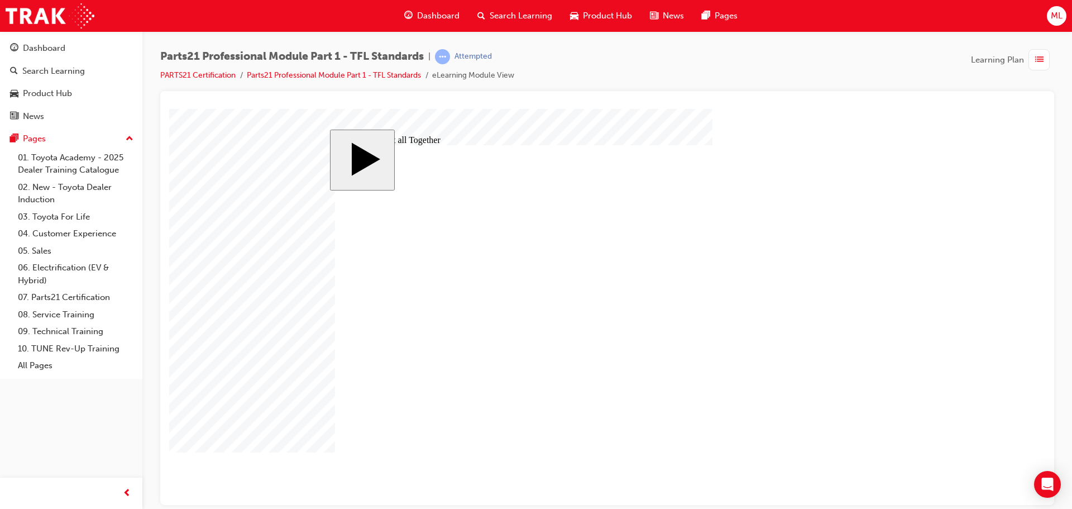
drag, startPoint x: 585, startPoint y: 418, endPoint x: 508, endPoint y: 421, distance: 77.7
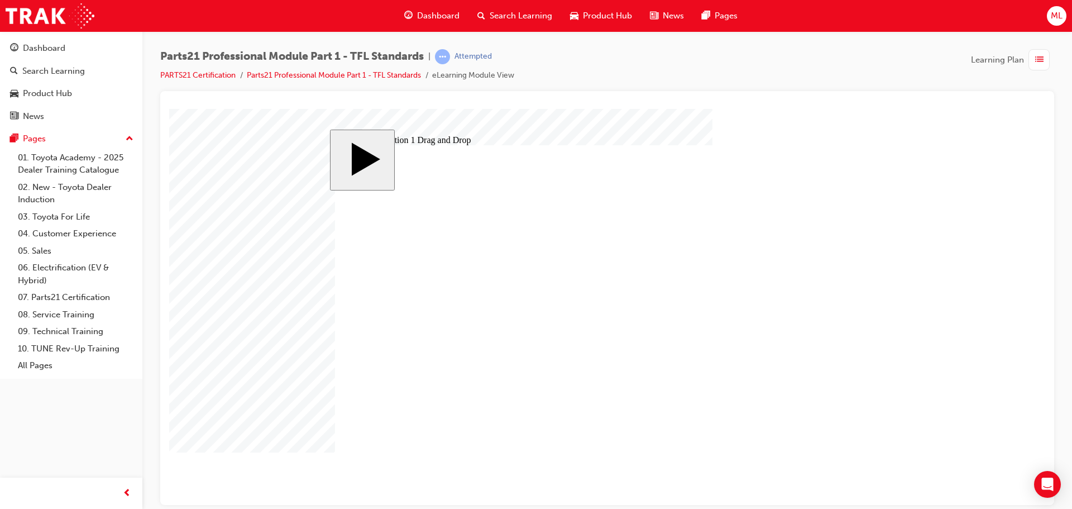
drag, startPoint x: 657, startPoint y: 370, endPoint x: 675, endPoint y: 383, distance: 21.9
drag, startPoint x: 662, startPoint y: 370, endPoint x: 670, endPoint y: 365, distance: 9.8
drag, startPoint x: 533, startPoint y: 369, endPoint x: 775, endPoint y: 368, distance: 242.4
drag, startPoint x: 652, startPoint y: 422, endPoint x: 506, endPoint y: 385, distance: 150.9
drag, startPoint x: 665, startPoint y: 402, endPoint x: 462, endPoint y: 367, distance: 205.1
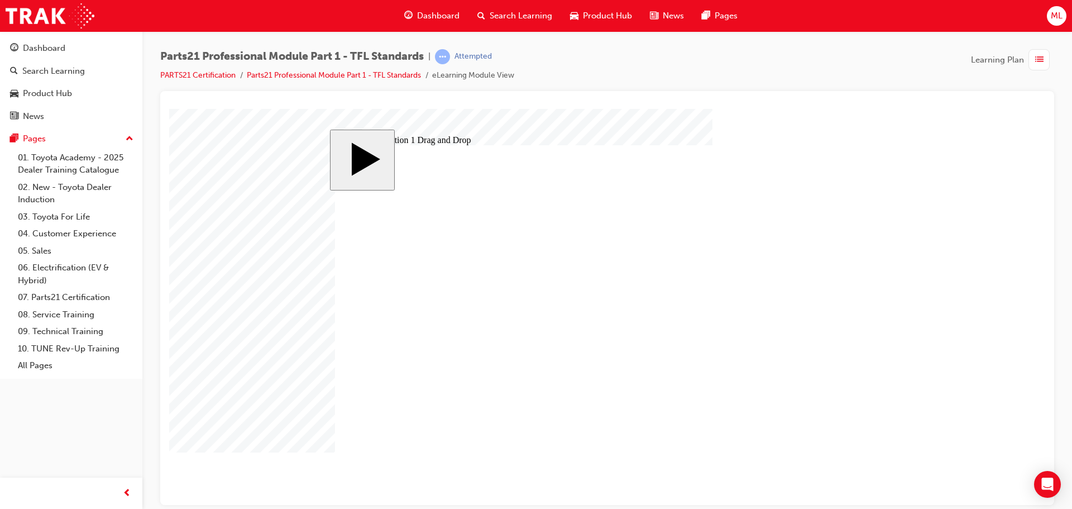
drag, startPoint x: 683, startPoint y: 378, endPoint x: 520, endPoint y: 399, distance: 163.8
drag, startPoint x: 683, startPoint y: 346, endPoint x: 510, endPoint y: 313, distance: 176.3
drag, startPoint x: 665, startPoint y: 331, endPoint x: 479, endPoint y: 357, distance: 187.8
drag, startPoint x: 688, startPoint y: 308, endPoint x: 510, endPoint y: 294, distance: 178.7
drag, startPoint x: 681, startPoint y: 289, endPoint x: 661, endPoint y: 308, distance: 27.3
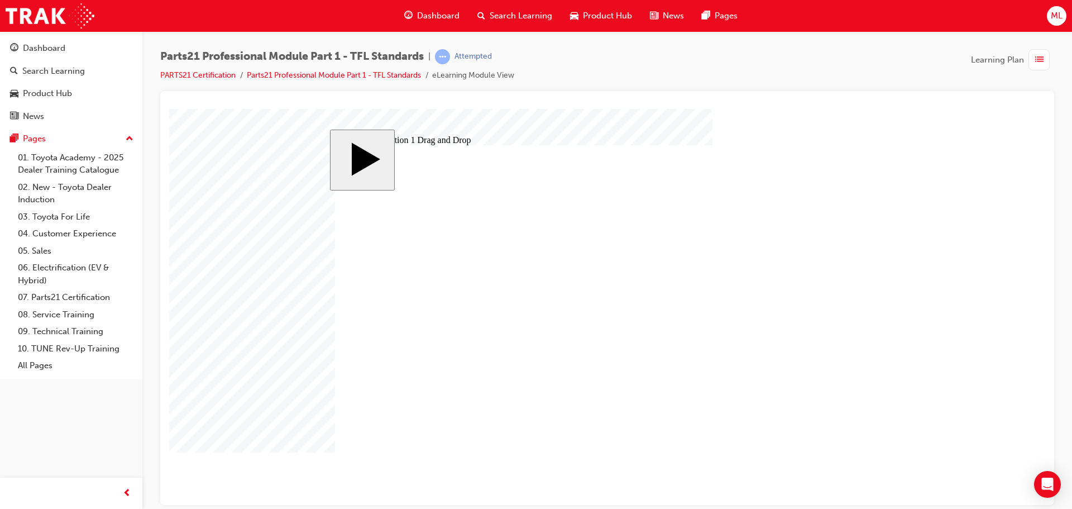
drag, startPoint x: 525, startPoint y: 313, endPoint x: 541, endPoint y: 279, distance: 37.7
drag, startPoint x: 677, startPoint y: 284, endPoint x: 505, endPoint y: 325, distance: 176.2
drag, startPoint x: 699, startPoint y: 347, endPoint x: 529, endPoint y: 323, distance: 171.4
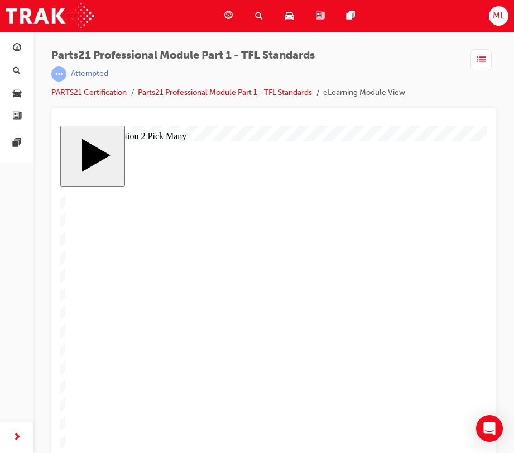
drag, startPoint x: 218, startPoint y: 324, endPoint x: 204, endPoint y: 242, distance: 83.2
drag, startPoint x: 216, startPoint y: 326, endPoint x: 202, endPoint y: 251, distance: 76.7
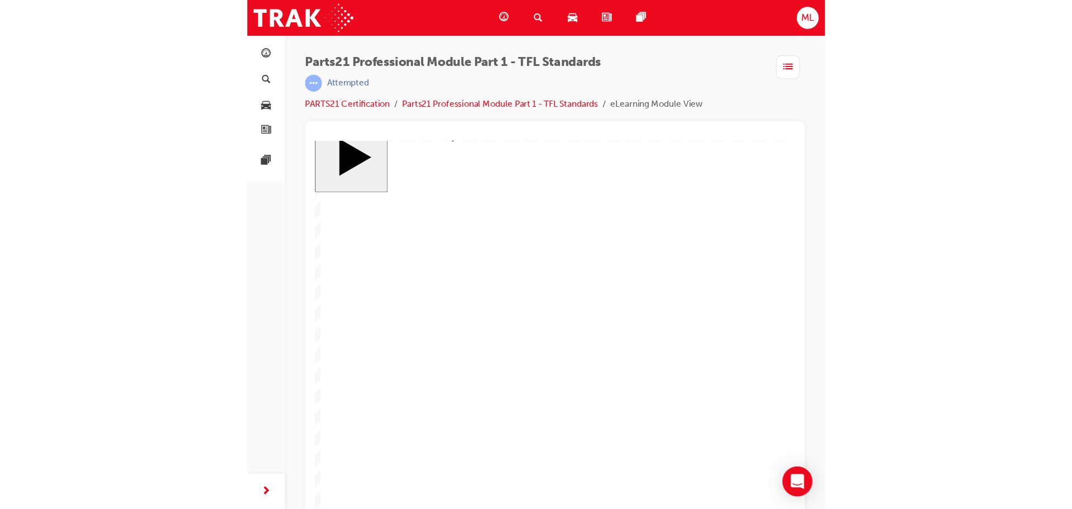
scroll to position [23, 0]
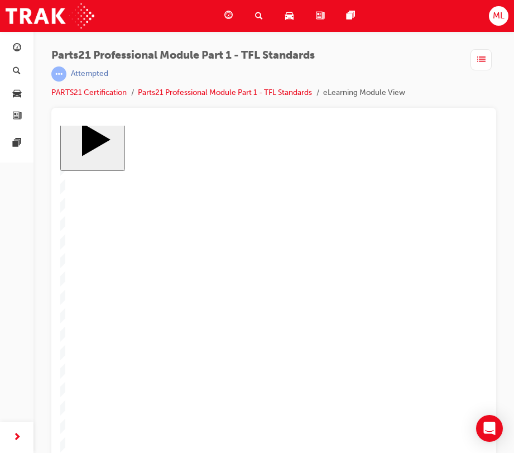
checkbox input "true"
drag, startPoint x: 221, startPoint y: 284, endPoint x: 212, endPoint y: 217, distance: 67.6
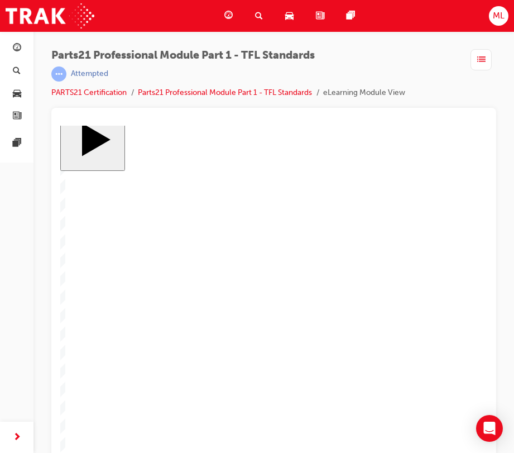
checkbox input "true"
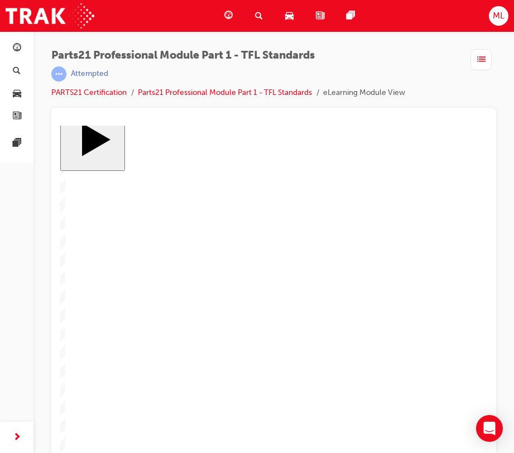
checkbox input "true"
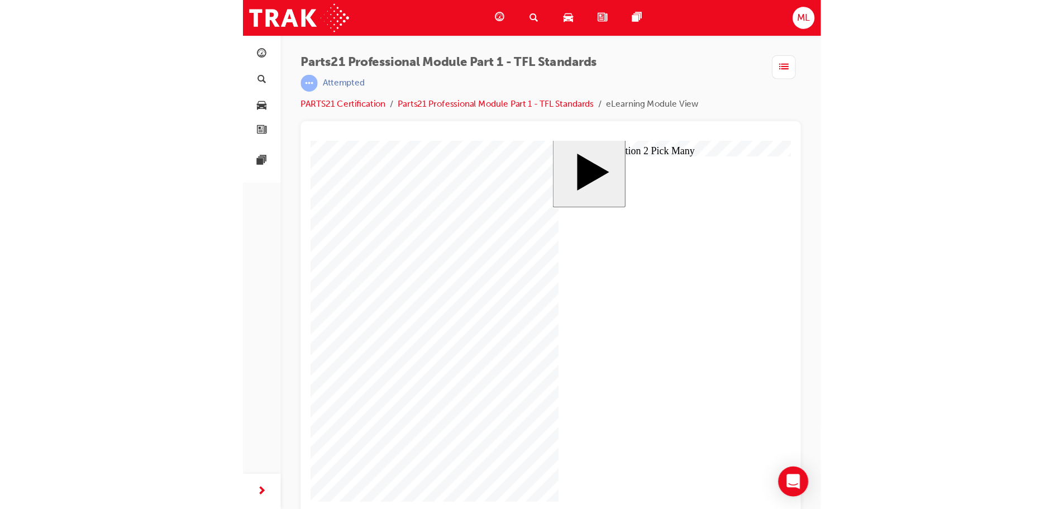
scroll to position [0, 0]
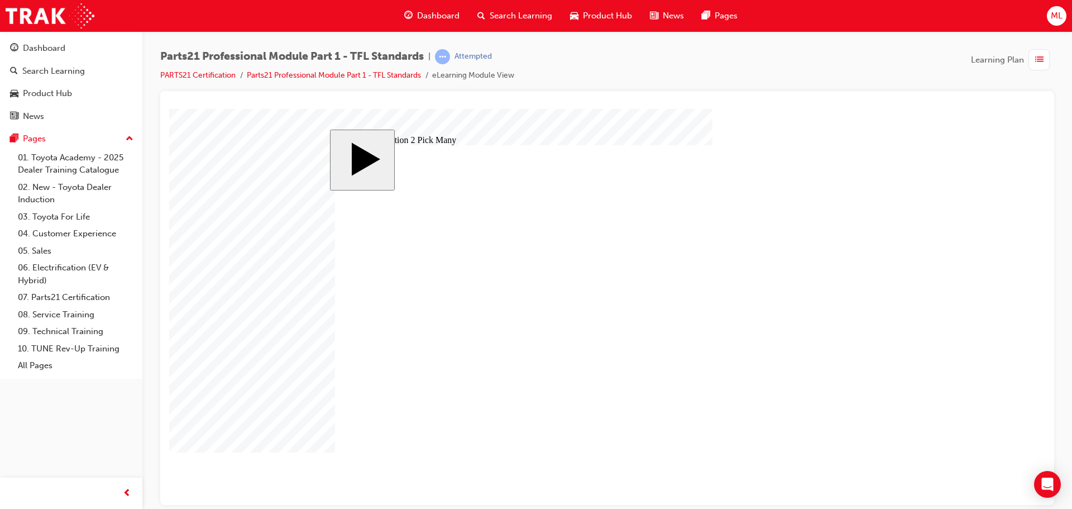
checkbox input "false"
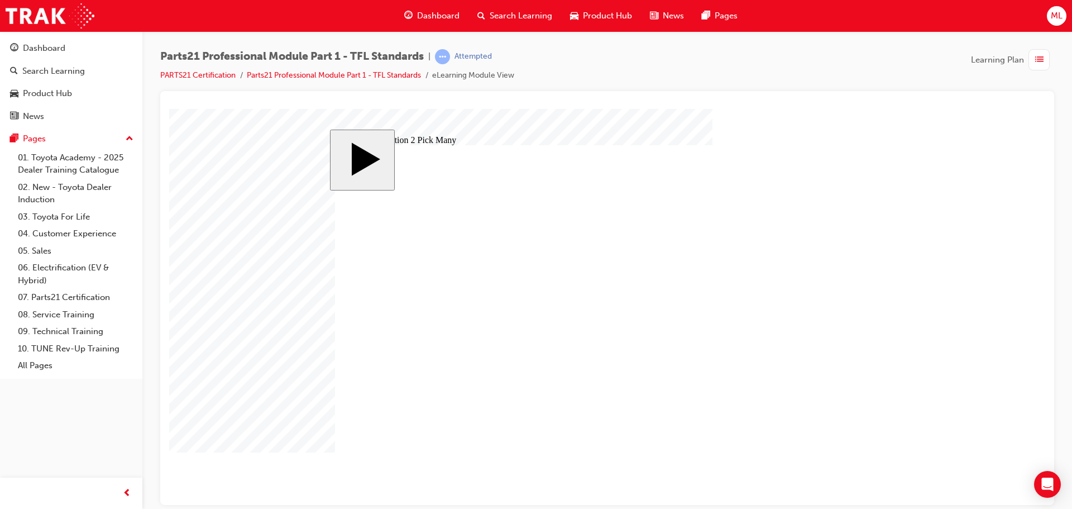
checkbox input "true"
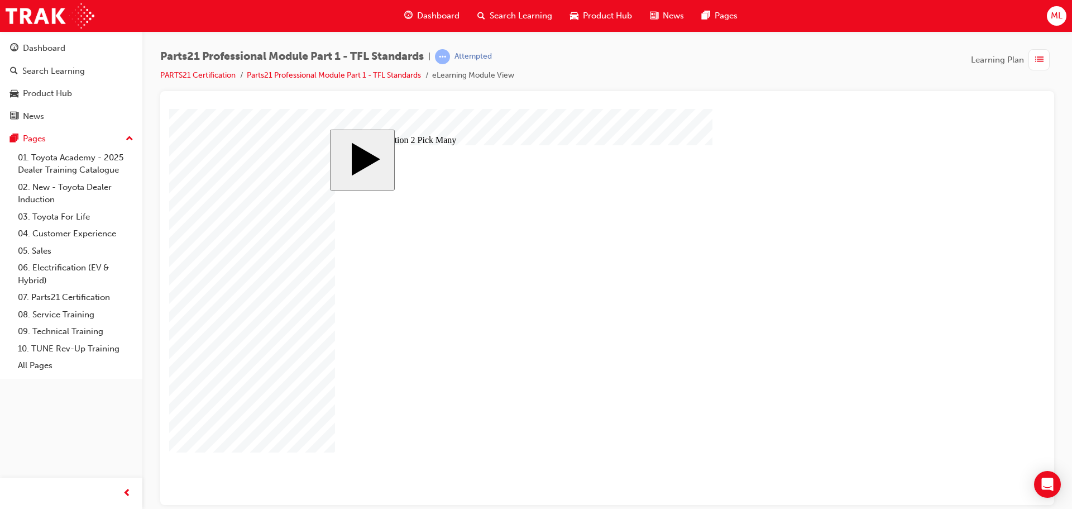
drag, startPoint x: 634, startPoint y: 356, endPoint x: 637, endPoint y: 344, distance: 12.6
checkbox input "false"
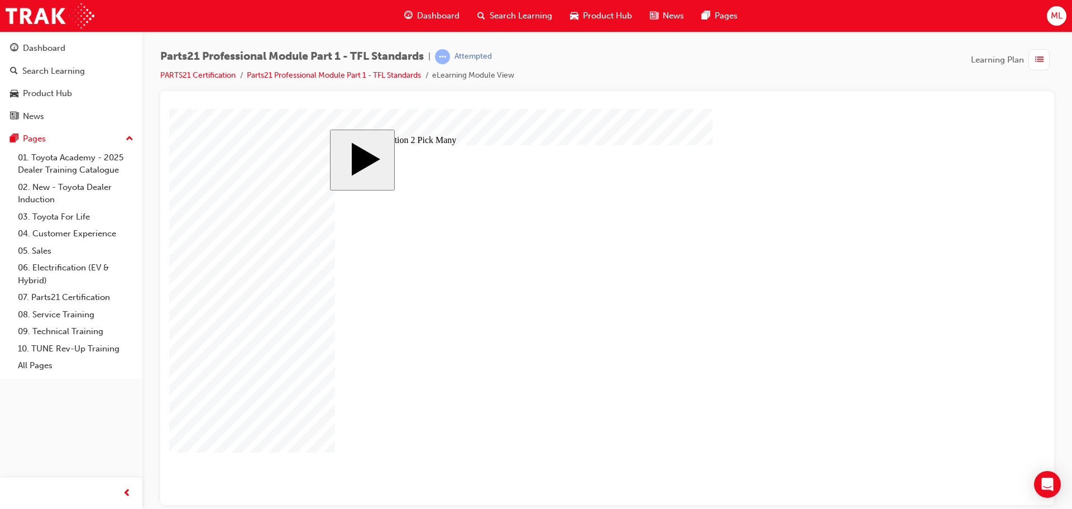
checkbox input "false"
drag, startPoint x: 493, startPoint y: 388, endPoint x: 506, endPoint y: 385, distance: 13.7
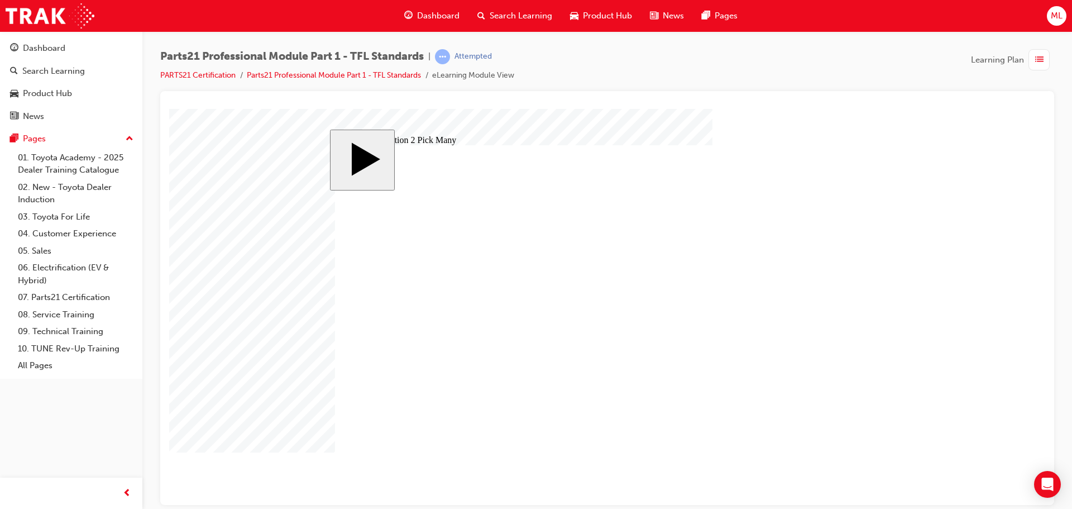
checkbox input "false"
checkbox input "true"
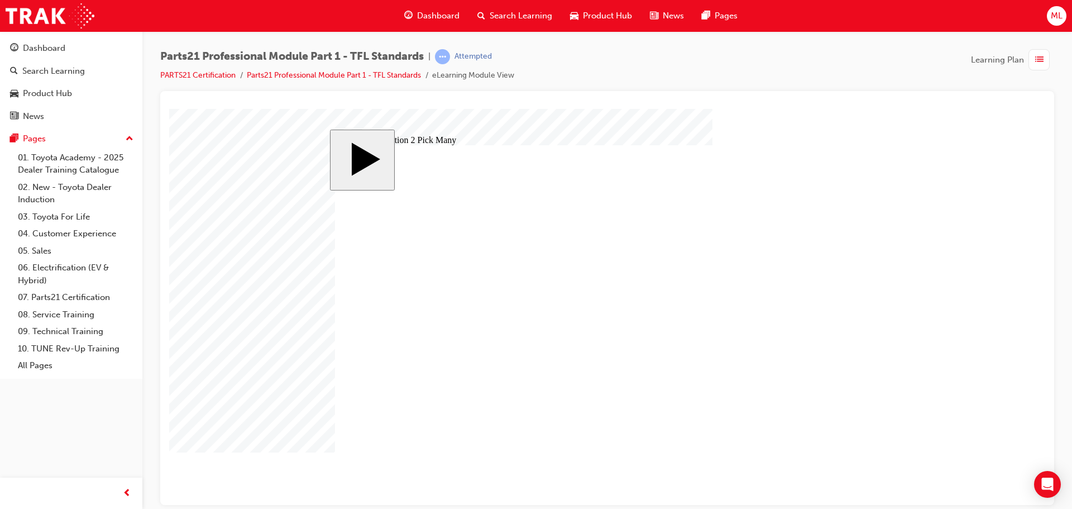
checkbox input "true"
drag, startPoint x: 597, startPoint y: 353, endPoint x: 609, endPoint y: 338, distance: 19.1
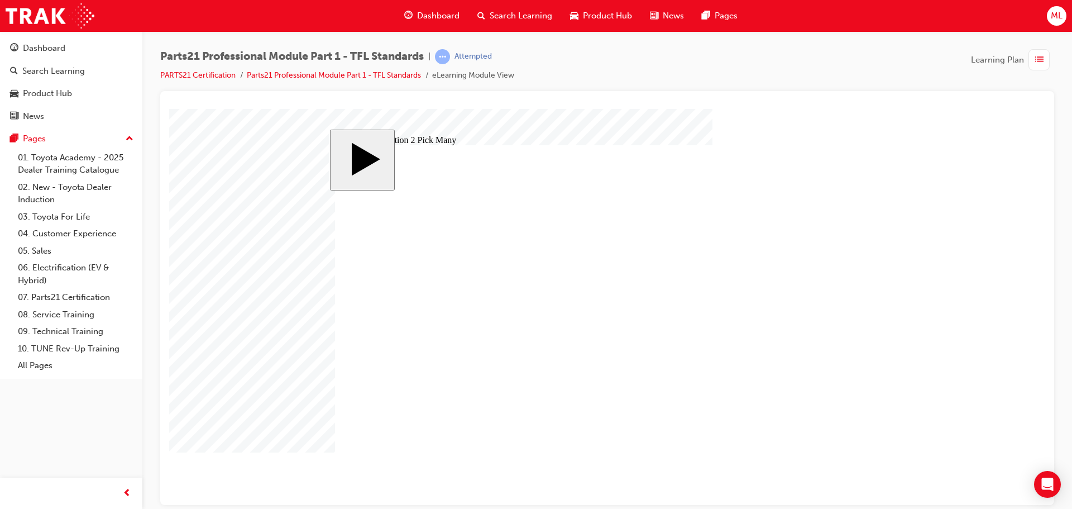
drag, startPoint x: 825, startPoint y: 382, endPoint x: 724, endPoint y: 387, distance: 101.2
checkbox input "false"
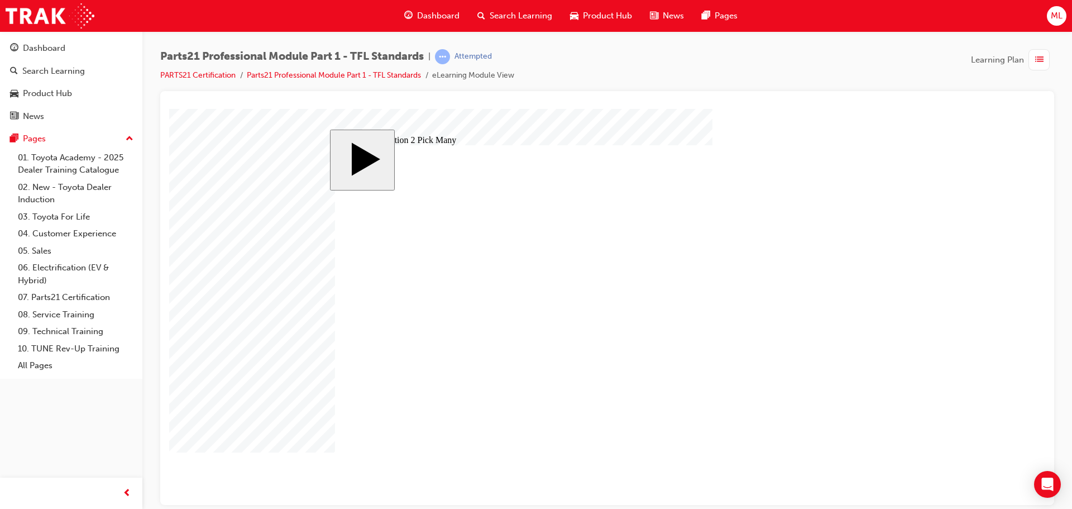
drag, startPoint x: 726, startPoint y: 387, endPoint x: 663, endPoint y: 392, distance: 62.8
checkbox input "false"
drag, startPoint x: 559, startPoint y: 392, endPoint x: 584, endPoint y: 392, distance: 25.1
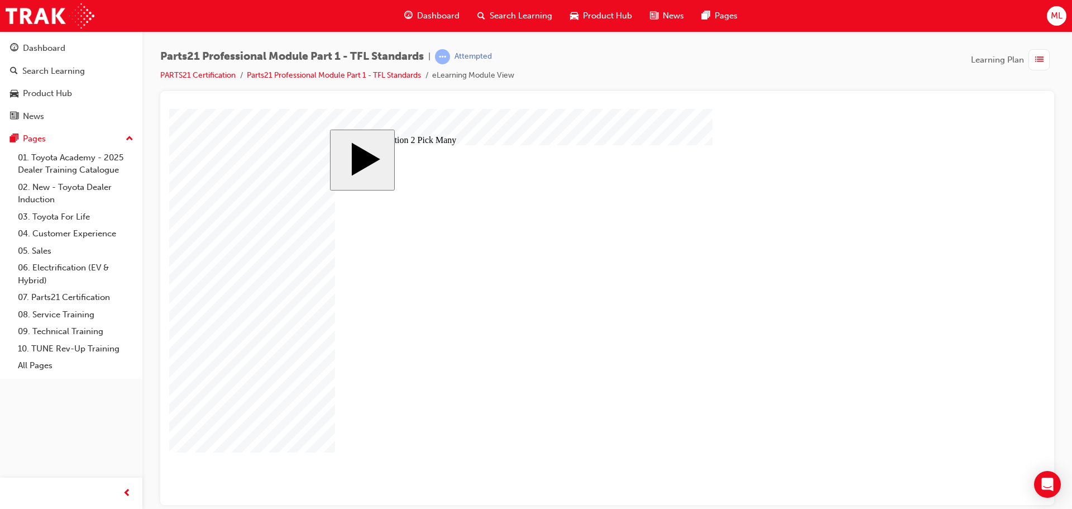
checkbox input "false"
checkbox input "true"
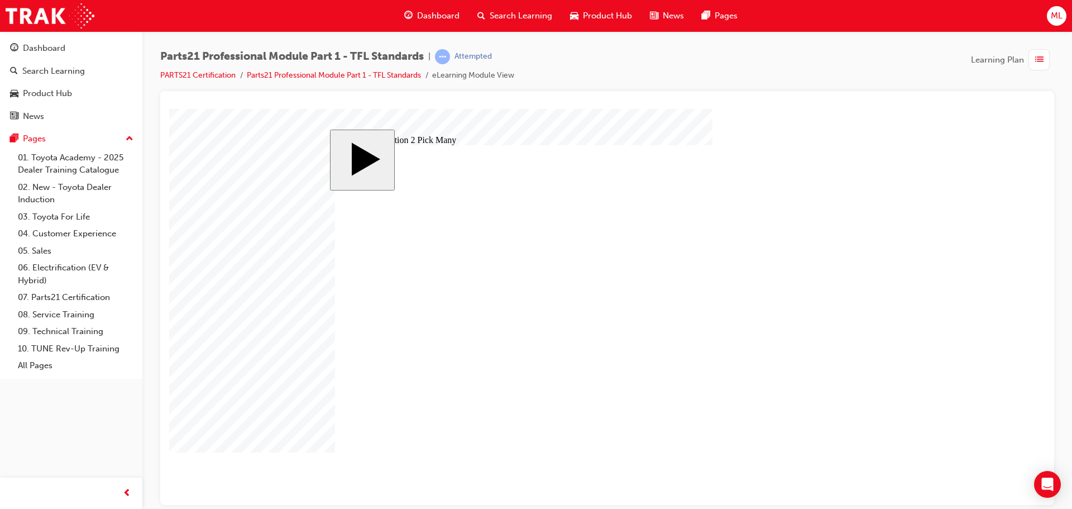
drag, startPoint x: 462, startPoint y: 388, endPoint x: 469, endPoint y: 389, distance: 6.2
checkbox input "true"
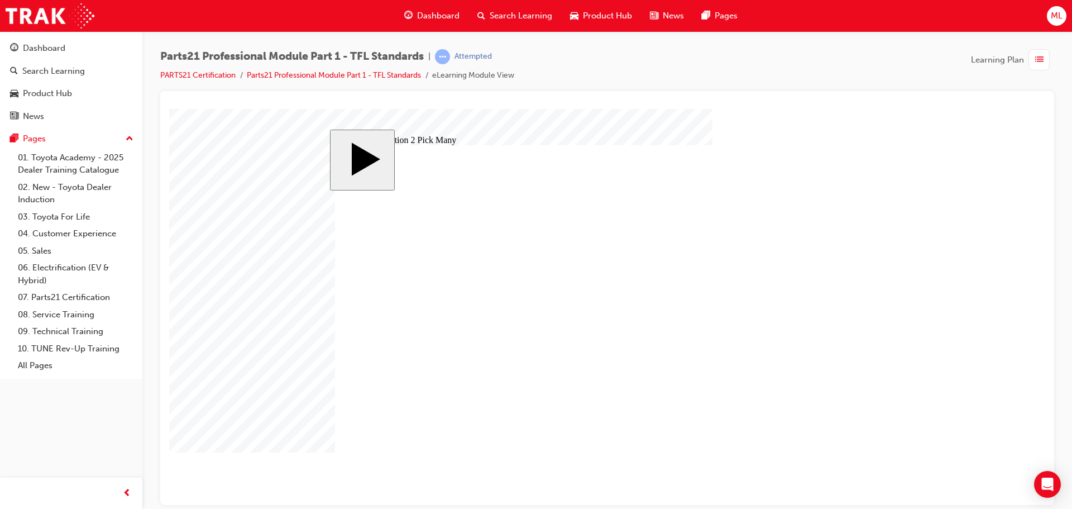
checkbox input "true"
drag, startPoint x: 724, startPoint y: 381, endPoint x: 844, endPoint y: 414, distance: 124.9
checkbox input "true"
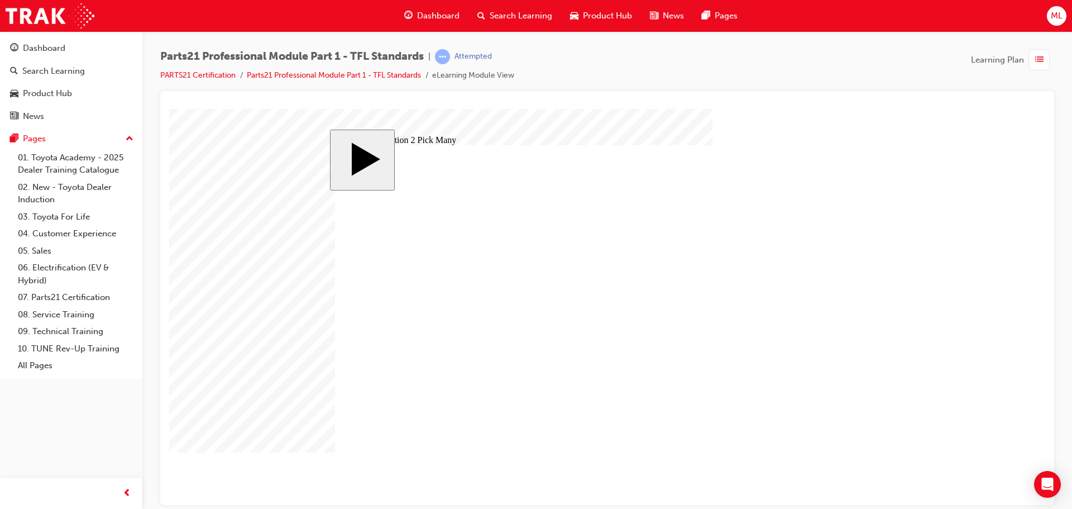
checkbox input "true"
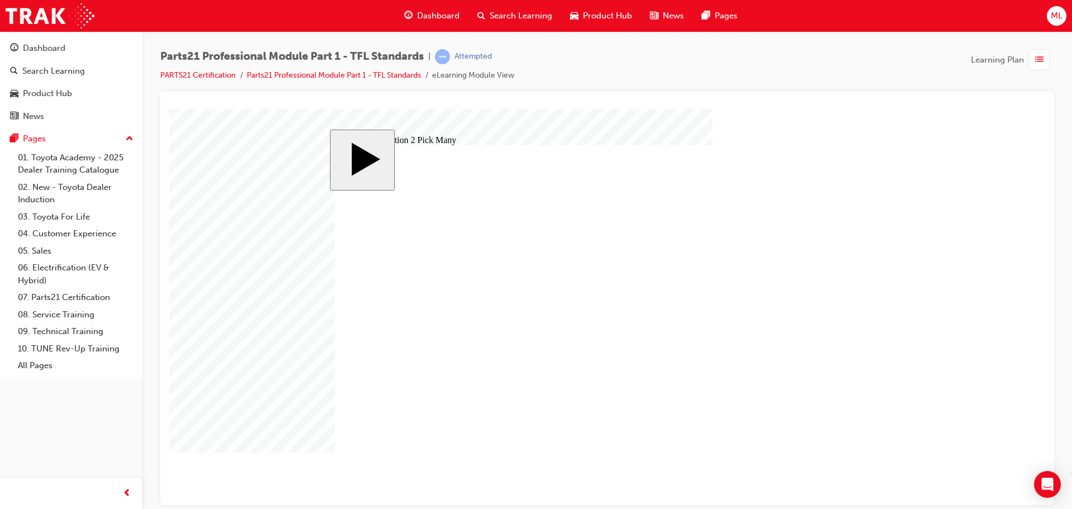
checkbox input "false"
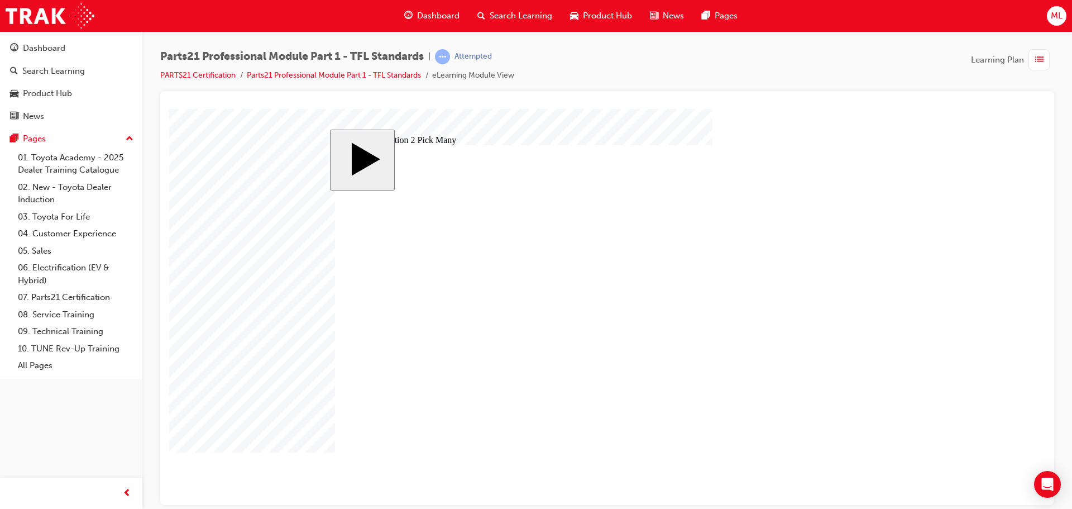
drag, startPoint x: 634, startPoint y: 390, endPoint x: 626, endPoint y: 392, distance: 9.0
checkbox input "false"
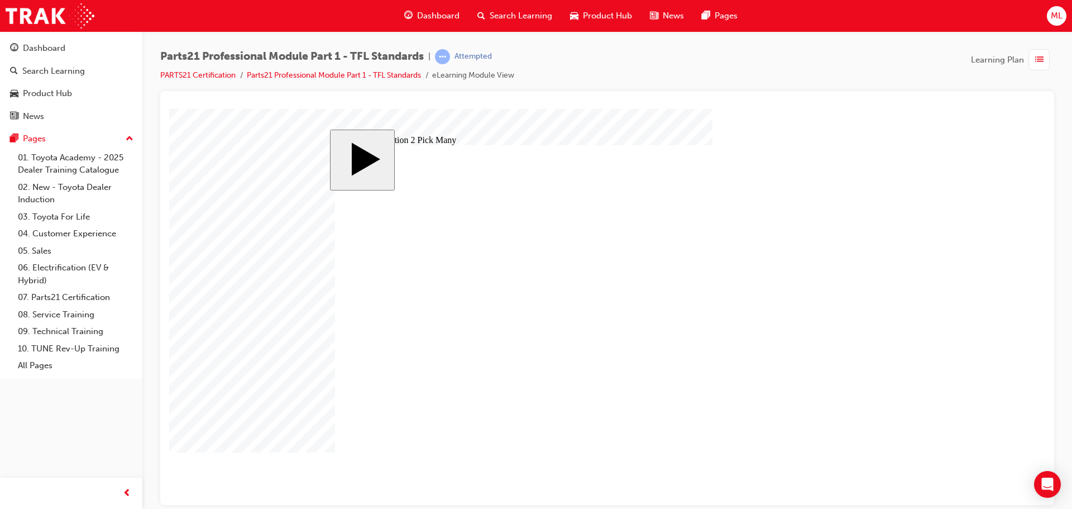
drag, startPoint x: 504, startPoint y: 386, endPoint x: 508, endPoint y: 374, distance: 12.9
checkbox input "false"
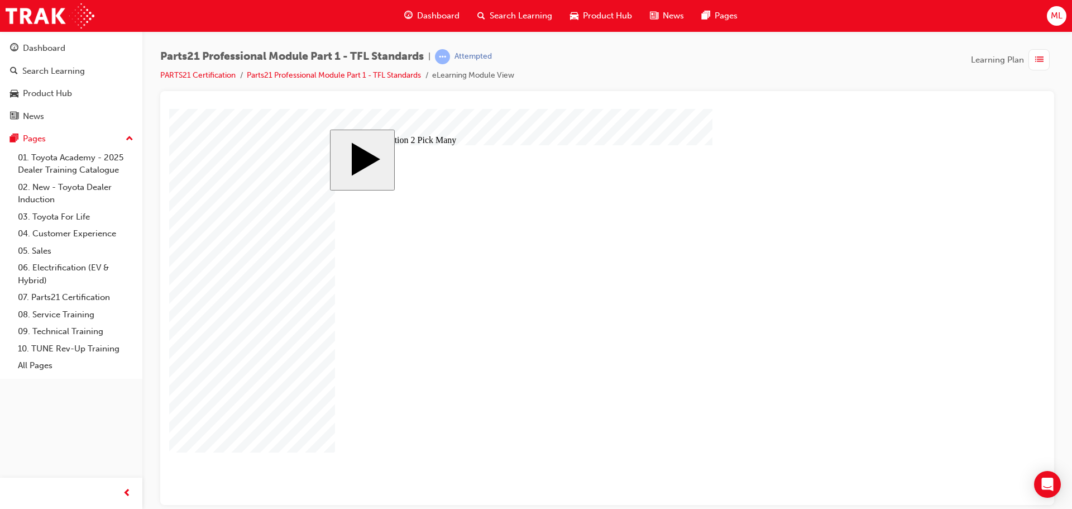
checkbox input "true"
drag, startPoint x: 762, startPoint y: 121, endPoint x: 734, endPoint y: 147, distance: 37.5
click at [761, 121] on body "slide: Quiz Question 2 Pick Many Rectangle 1 MENU Rectangle 6 PARTS 21 Professi…" at bounding box center [607, 306] width 876 height 396
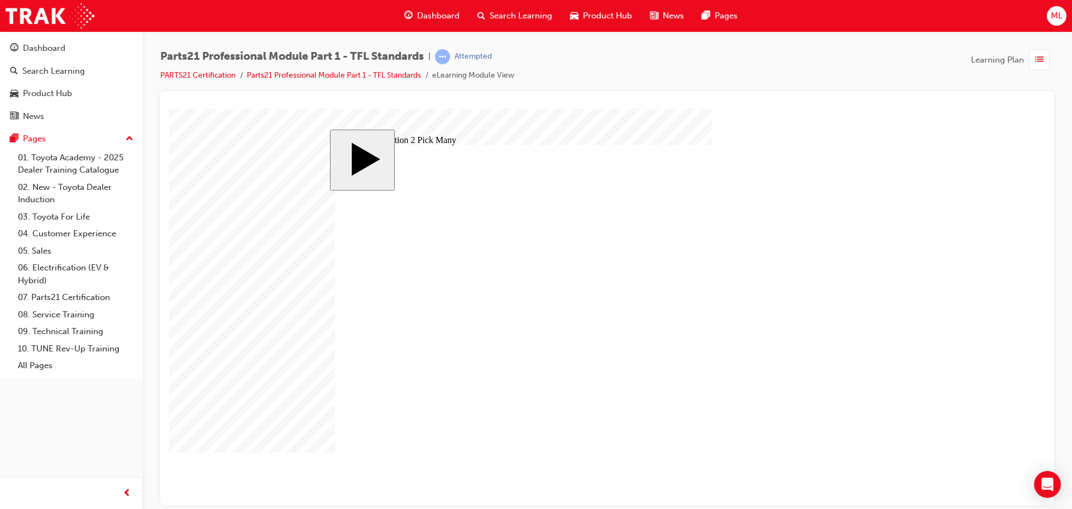
click at [988, 158] on body "slide: Quiz Question 2 Pick Many Rectangle 1 MENU Rectangle 6 PARTS 21 Professi…" at bounding box center [607, 306] width 876 height 396
drag, startPoint x: 962, startPoint y: 322, endPoint x: 967, endPoint y: 302, distance: 21.3
click at [965, 318] on body "slide: Quiz Question 2 Pick Many Rectangle 1 MENU Rectangle 6 PARTS 21 Professi…" at bounding box center [607, 306] width 876 height 396
click at [967, 240] on body "slide: Quiz Question 2 Pick Many Rectangle 1 MENU Rectangle 6 PARTS 21 Professi…" at bounding box center [607, 306] width 876 height 396
click at [970, 326] on body "slide: Quiz Question 2 Pick Many Rectangle 1 MENU Rectangle 6 PARTS 21 Professi…" at bounding box center [607, 306] width 876 height 396
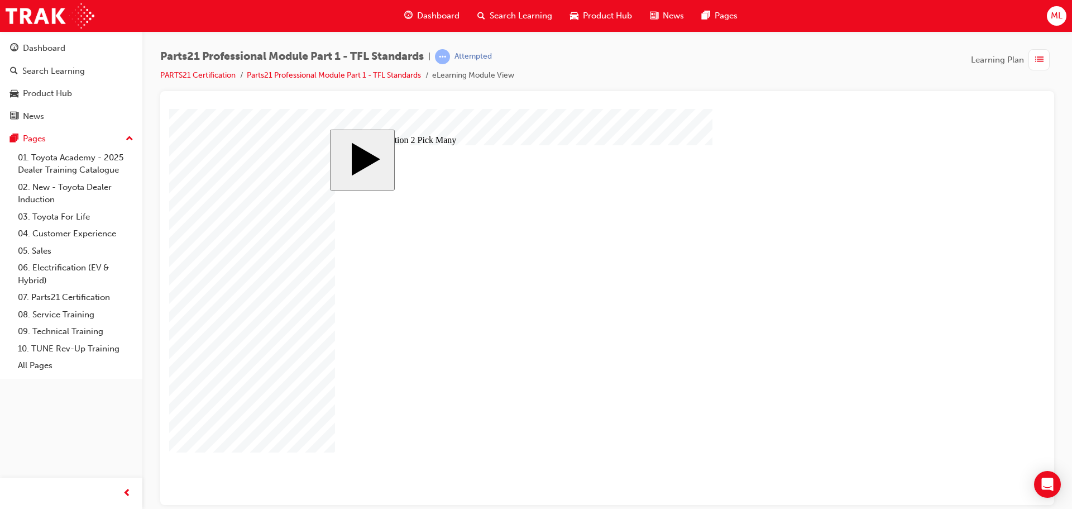
click at [39, 13] on img at bounding box center [50, 15] width 89 height 25
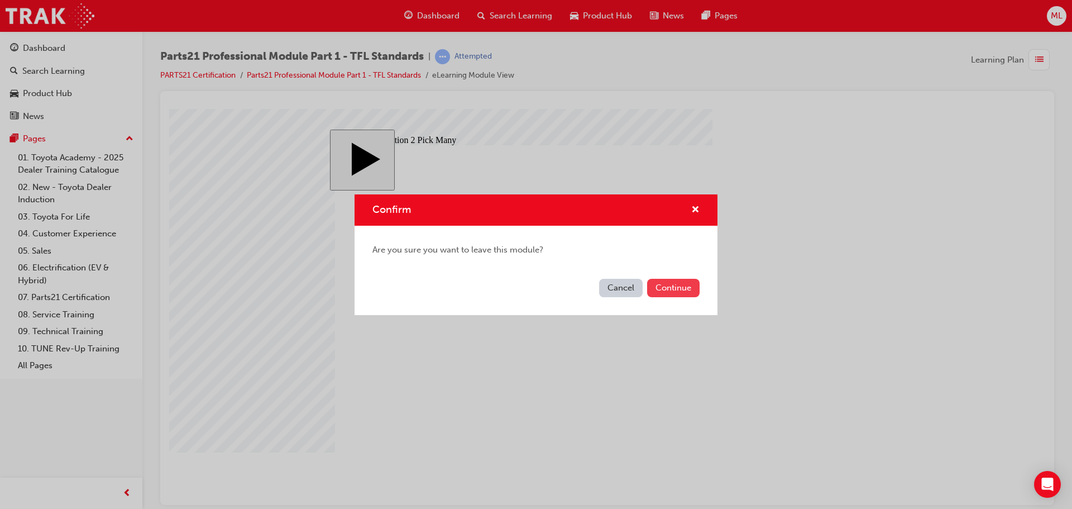
click at [675, 287] on button "Continue" at bounding box center [673, 288] width 53 height 18
